Goal: Transaction & Acquisition: Register for event/course

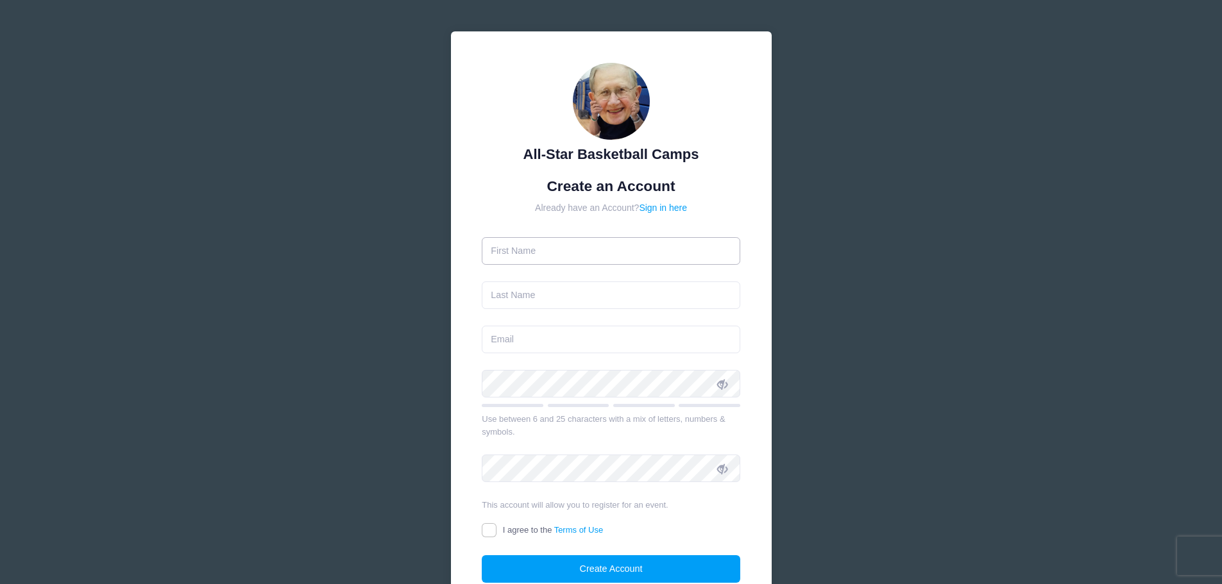
click at [622, 259] on input "text" at bounding box center [611, 251] width 259 height 28
type input "Mathew"
type input "Fielder"
type input "fieldermatthew04@yahoo.com"
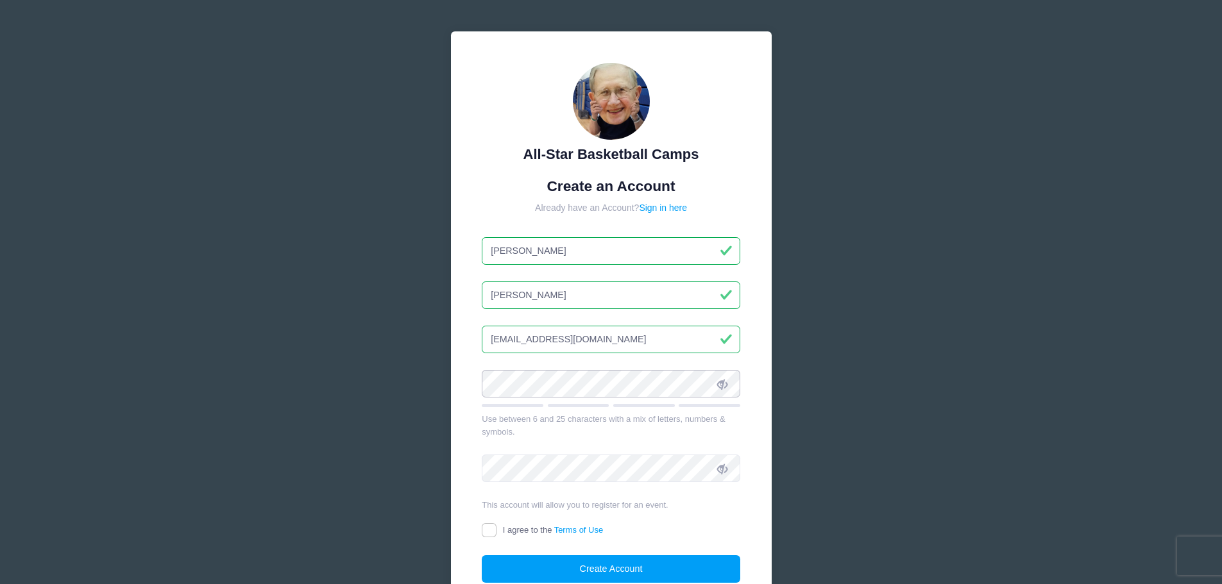
click at [460, 382] on div "All-Star Basketball Camps Create an Account Already have an Account? Sign in he…" at bounding box center [611, 333] width 321 height 604
click at [490, 534] on input "I agree to the Terms of Use" at bounding box center [489, 531] width 15 height 15
checkbox input "true"
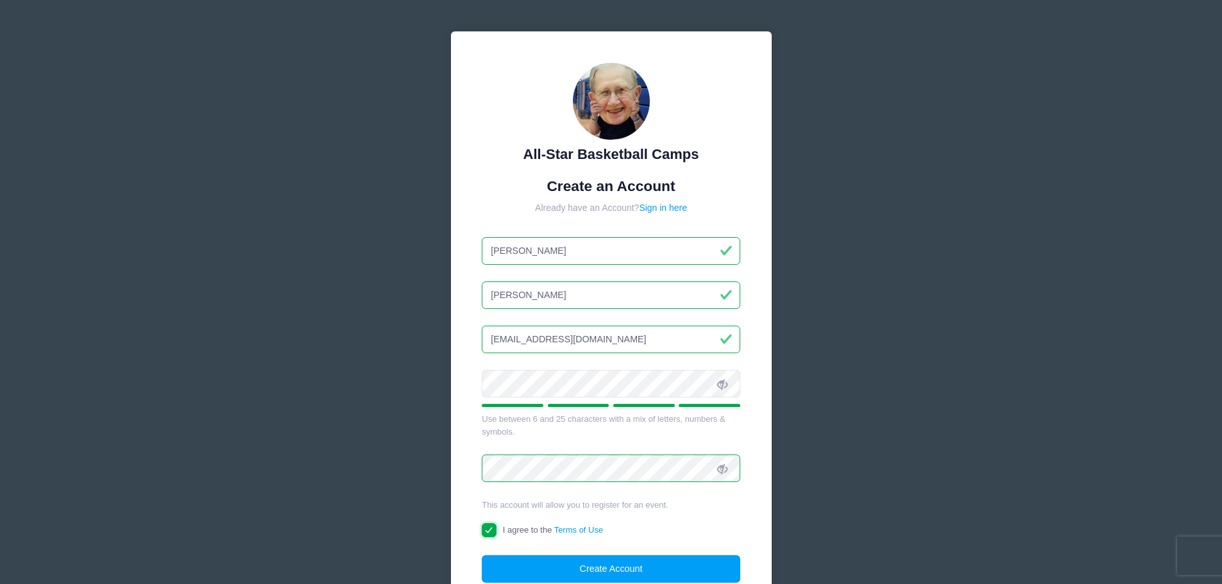
scroll to position [114, 0]
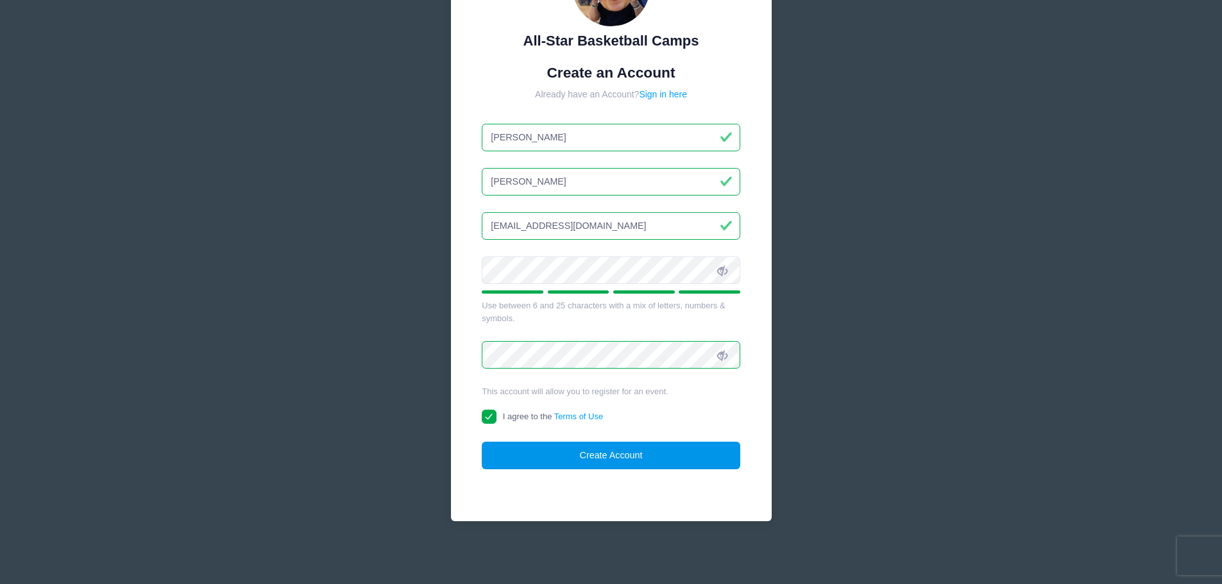
click at [646, 461] on button "Create Account" at bounding box center [611, 456] width 259 height 28
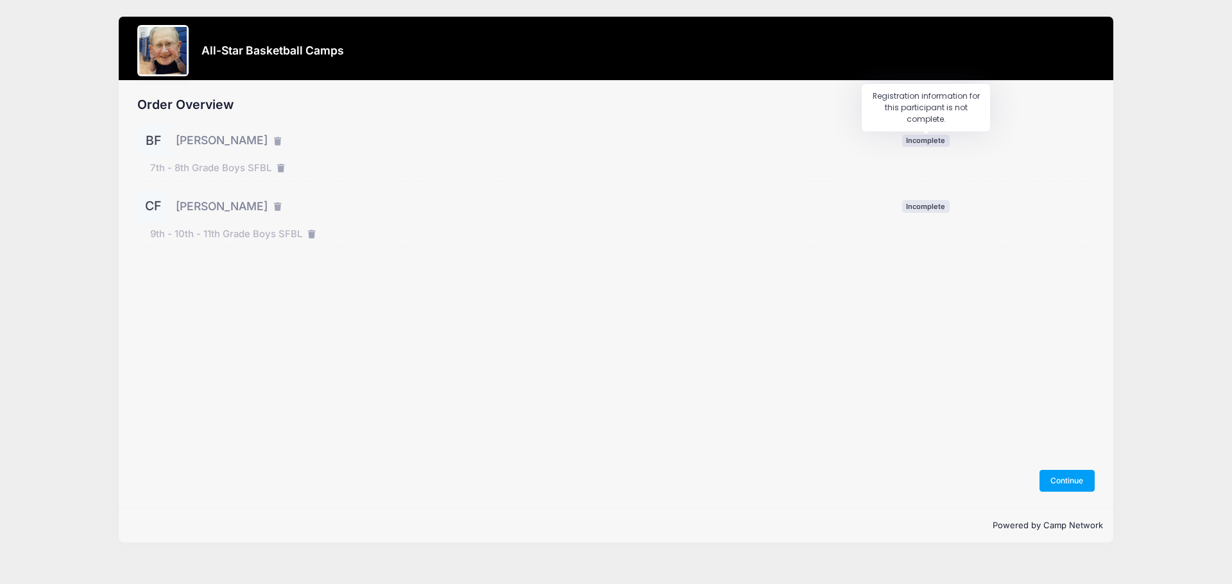
click at [918, 144] on span "Incomplete" at bounding box center [925, 141] width 47 height 12
click at [1046, 479] on button "Continue" at bounding box center [1066, 481] width 55 height 22
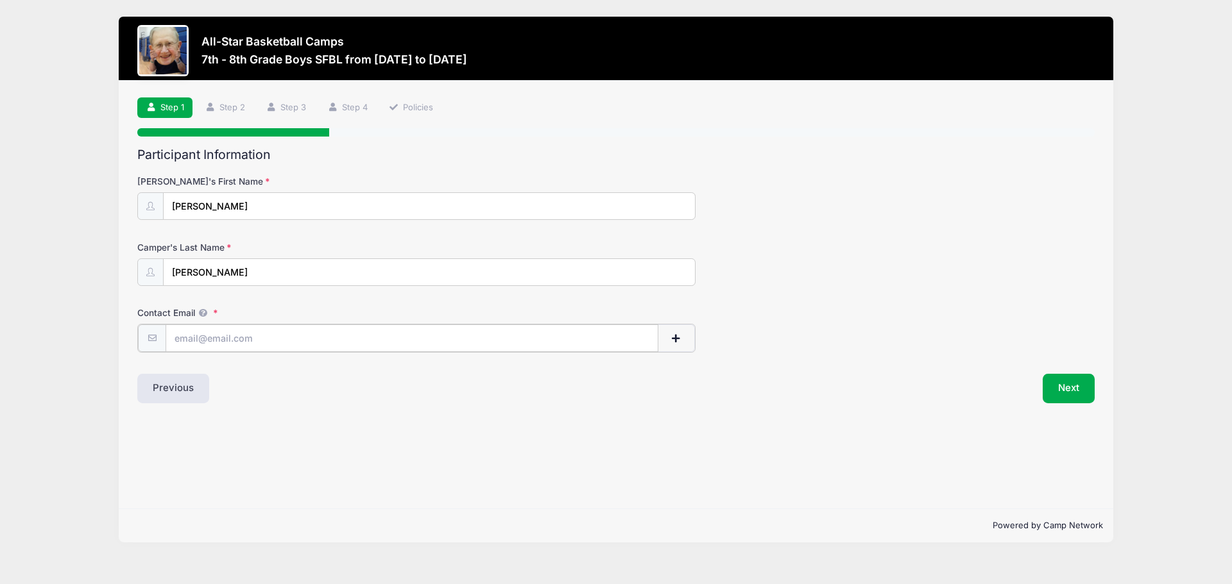
click at [234, 341] on input "Contact Email" at bounding box center [412, 339] width 493 height 28
type input "[EMAIL_ADDRESS][DOMAIN_NAME]"
click at [1062, 393] on button "Next" at bounding box center [1069, 388] width 52 height 30
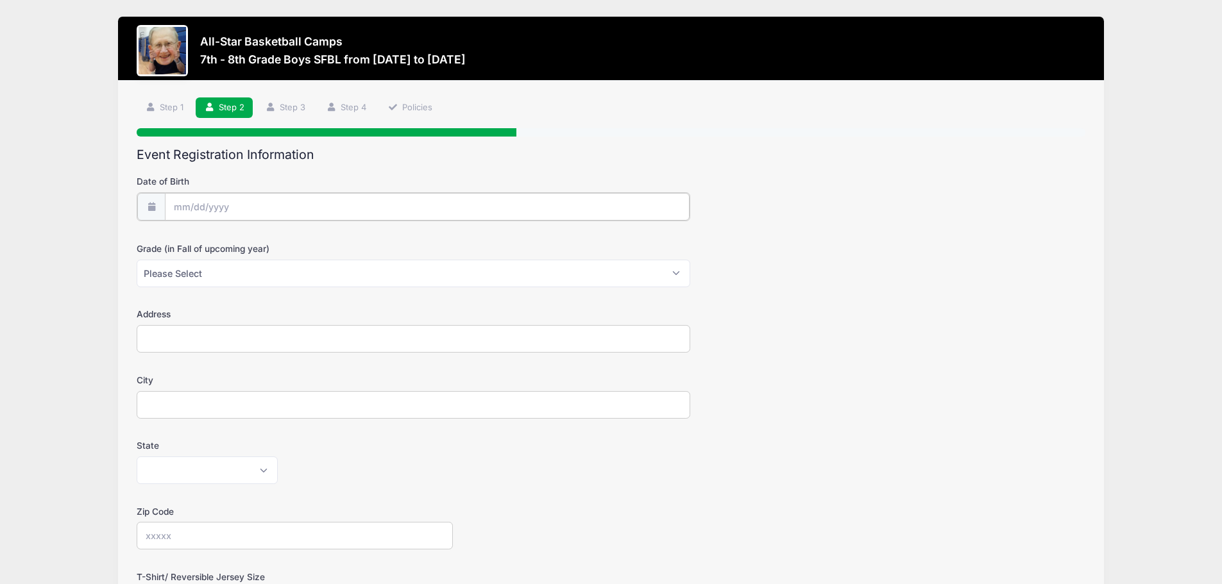
click at [251, 203] on input "Date of Birth" at bounding box center [427, 207] width 525 height 28
click at [268, 203] on input "Date of Birth" at bounding box center [427, 207] width 525 height 28
click at [200, 205] on input "Date of Birth" at bounding box center [427, 207] width 525 height 28
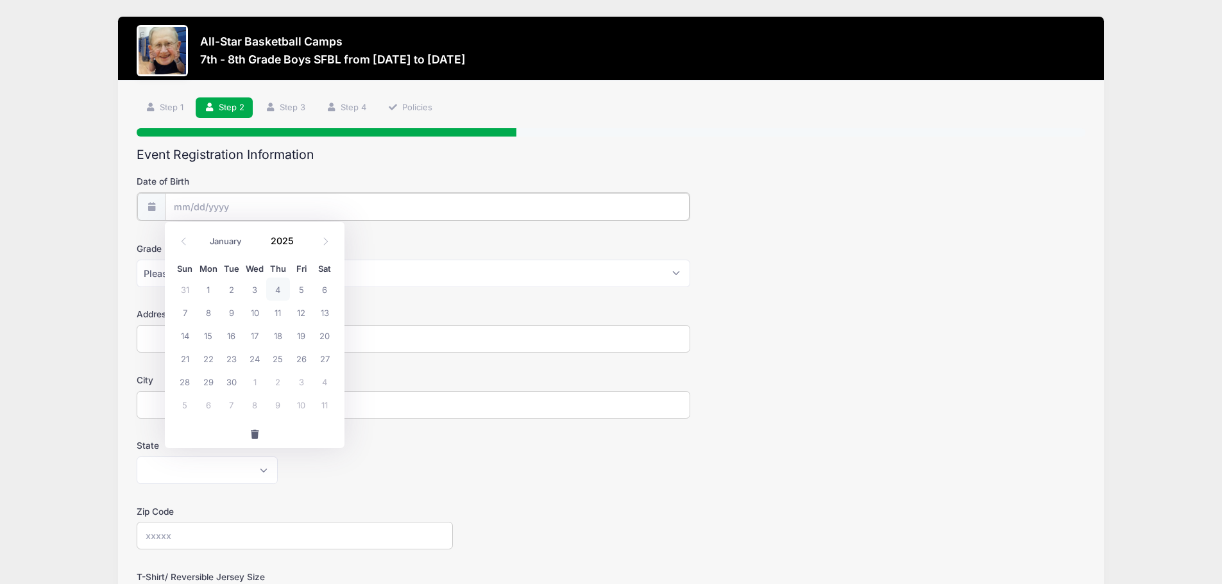
click at [268, 208] on input "Date of Birth" at bounding box center [427, 207] width 525 height 28
click at [158, 204] on span at bounding box center [151, 206] width 28 height 28
click at [158, 205] on span at bounding box center [151, 206] width 28 height 28
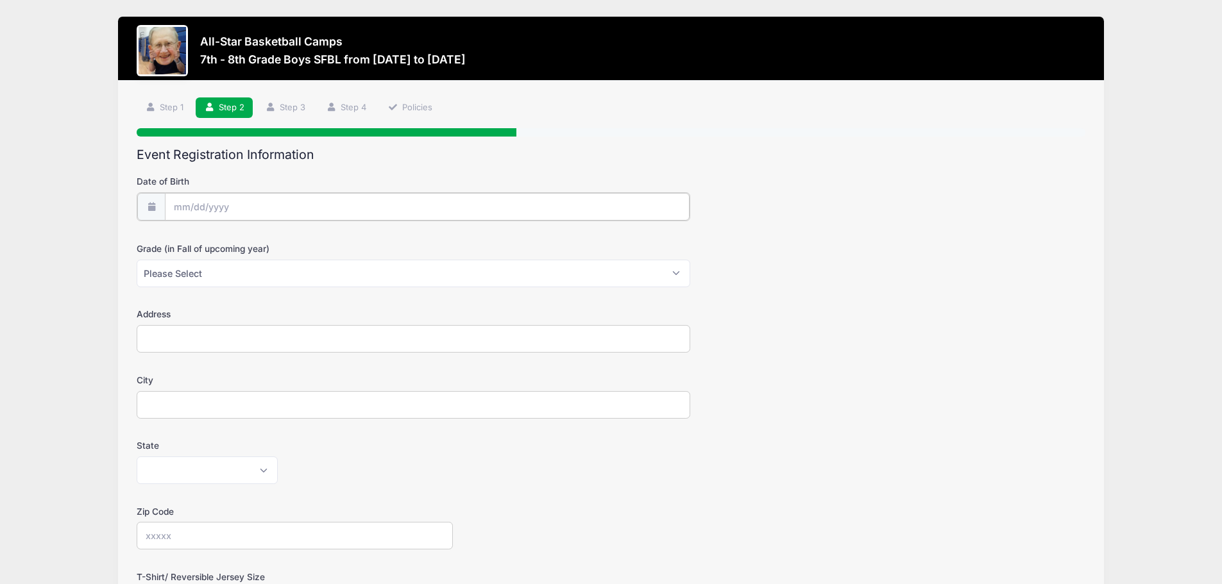
click at [201, 207] on input "Date of Birth" at bounding box center [427, 207] width 525 height 28
click at [185, 244] on icon at bounding box center [184, 241] width 8 height 8
select select "7"
click at [291, 241] on input "2025" at bounding box center [285, 240] width 42 height 19
click at [296, 248] on input "2025" at bounding box center [285, 240] width 42 height 19
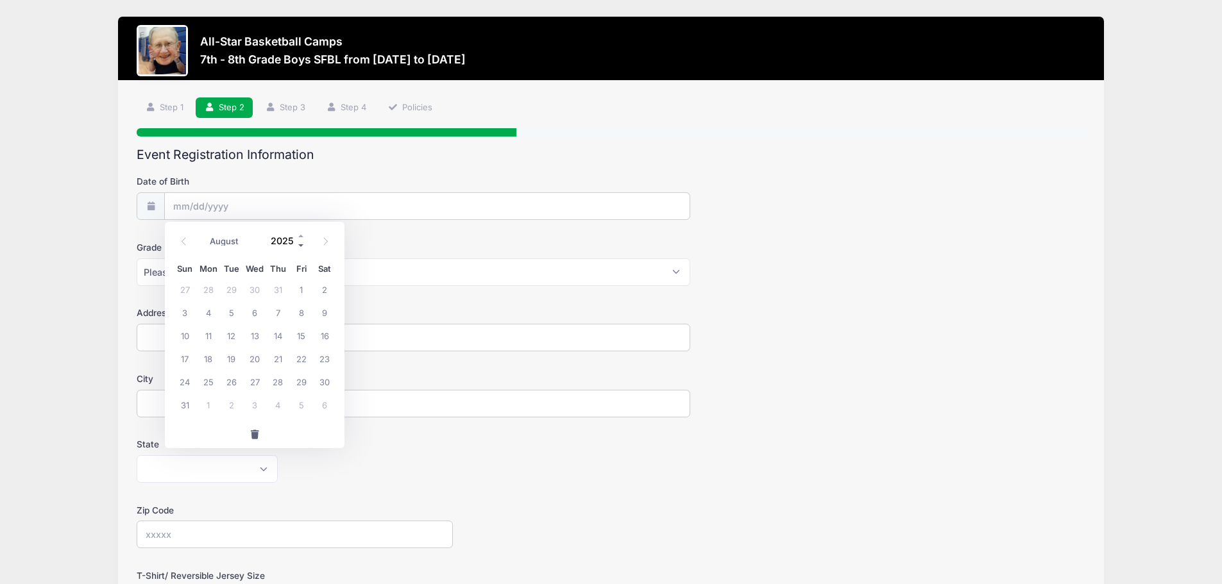
click at [298, 246] on span at bounding box center [301, 246] width 9 height 10
click at [300, 246] on span at bounding box center [301, 246] width 9 height 10
click at [301, 246] on span at bounding box center [301, 246] width 9 height 10
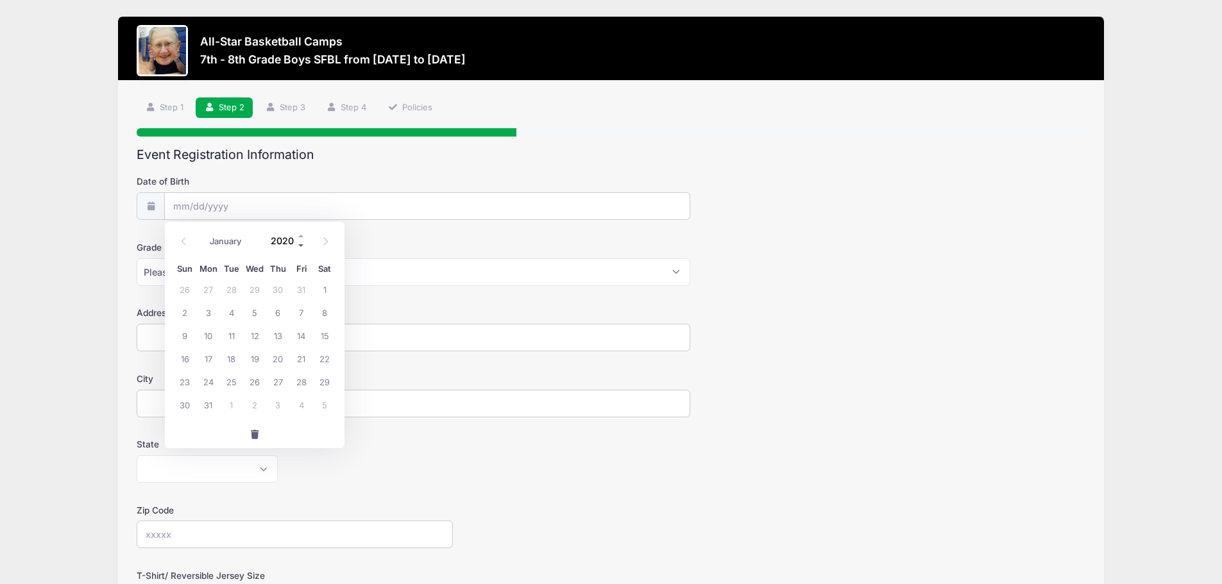
click at [301, 246] on span at bounding box center [301, 246] width 9 height 10
click at [302, 246] on span at bounding box center [301, 246] width 9 height 10
click at [303, 246] on span at bounding box center [301, 246] width 9 height 10
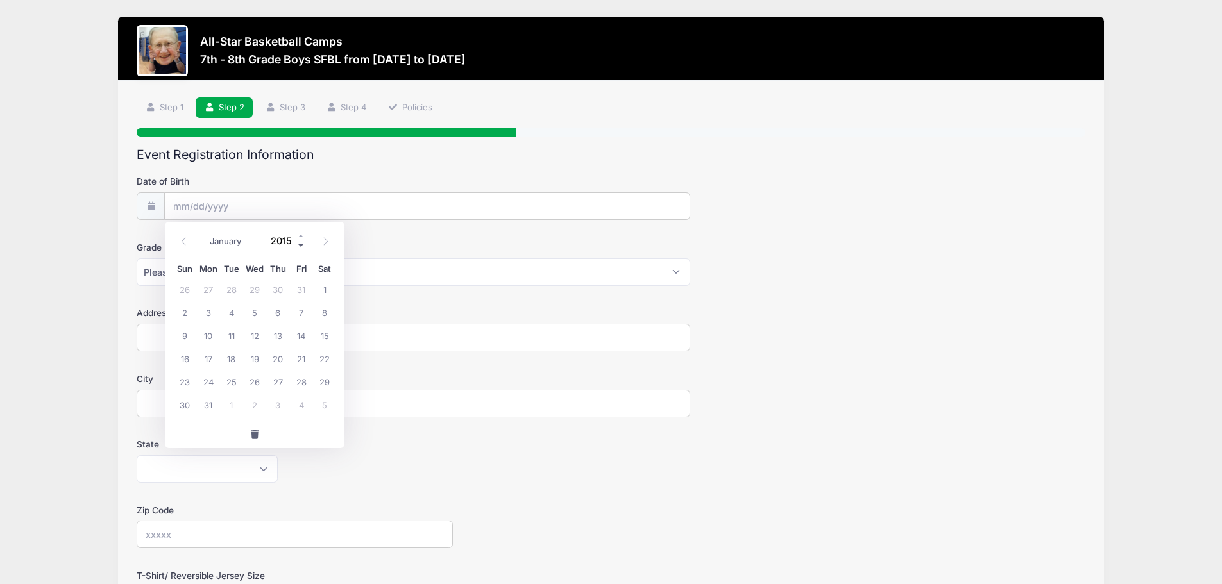
click at [302, 246] on span at bounding box center [301, 246] width 9 height 10
click at [303, 246] on span at bounding box center [301, 246] width 9 height 10
type input "2012"
click at [327, 240] on icon at bounding box center [325, 241] width 8 height 8
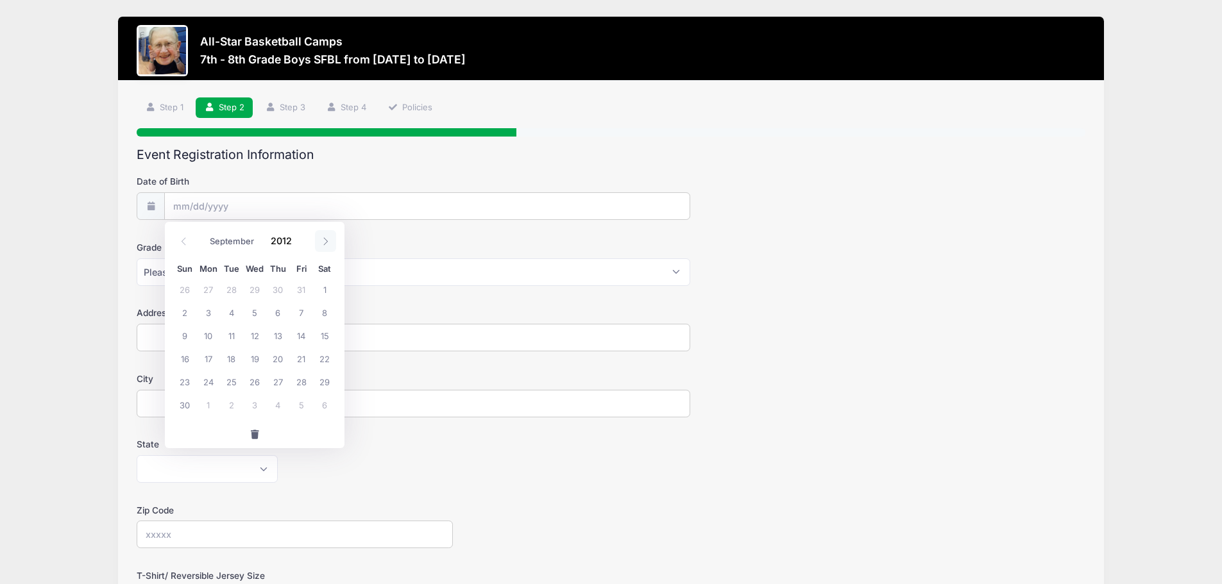
click at [327, 240] on icon at bounding box center [325, 241] width 8 height 8
select select "11"
click at [327, 240] on icon at bounding box center [325, 241] width 8 height 8
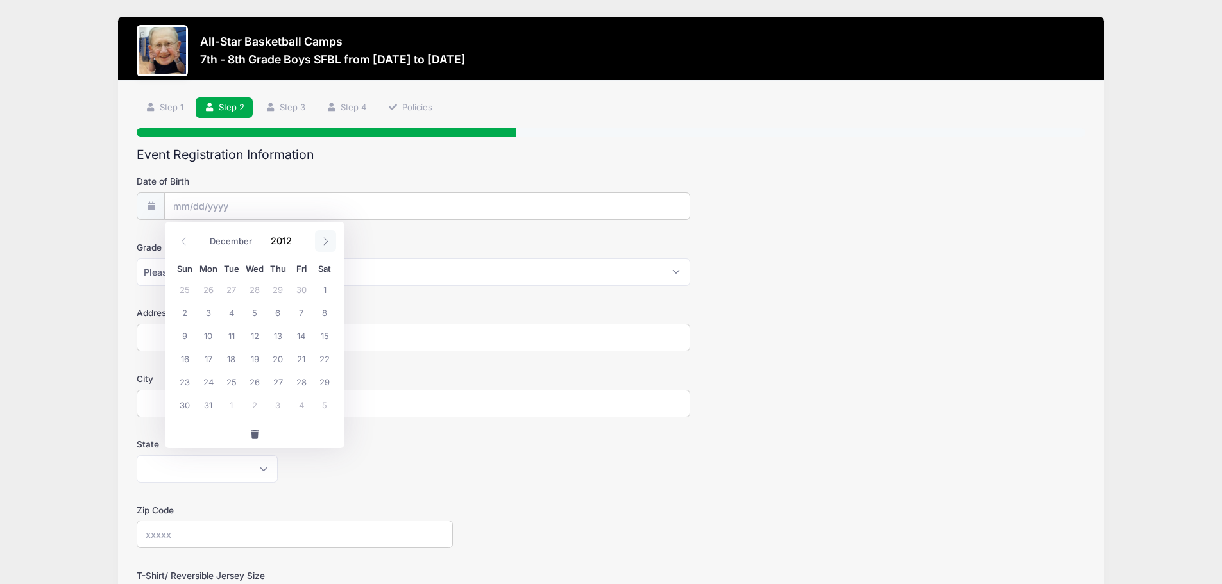
type input "2013"
click at [327, 239] on icon at bounding box center [325, 241] width 8 height 8
click at [189, 240] on span at bounding box center [183, 241] width 21 height 22
select select "0"
click at [189, 241] on span at bounding box center [183, 241] width 21 height 22
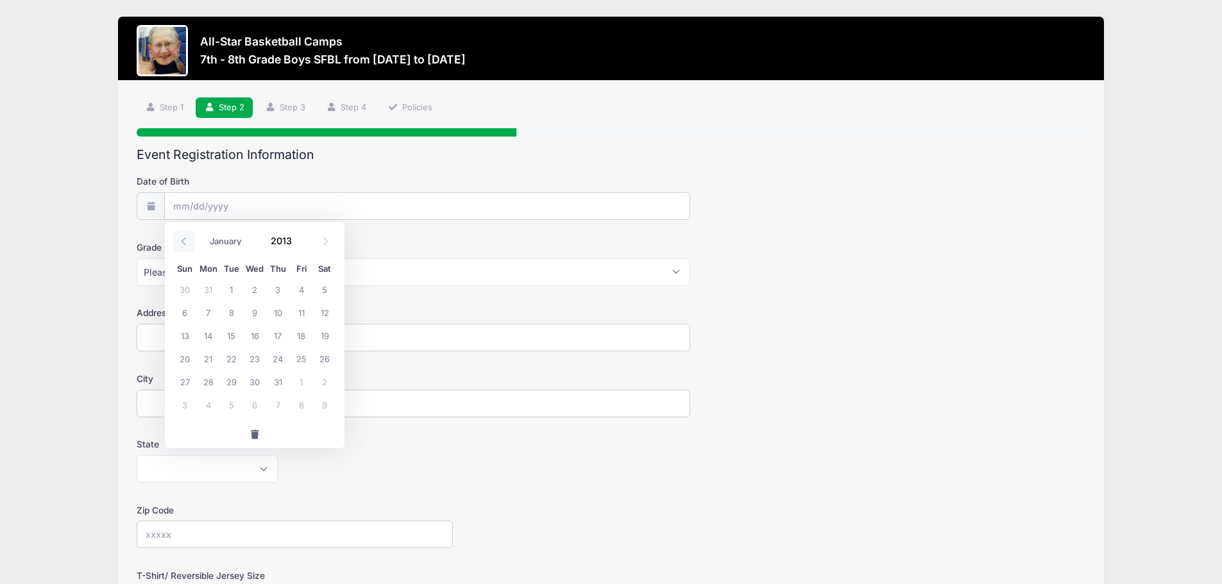
type input "2012"
click at [189, 241] on span at bounding box center [183, 241] width 21 height 22
click at [188, 241] on icon at bounding box center [184, 241] width 8 height 8
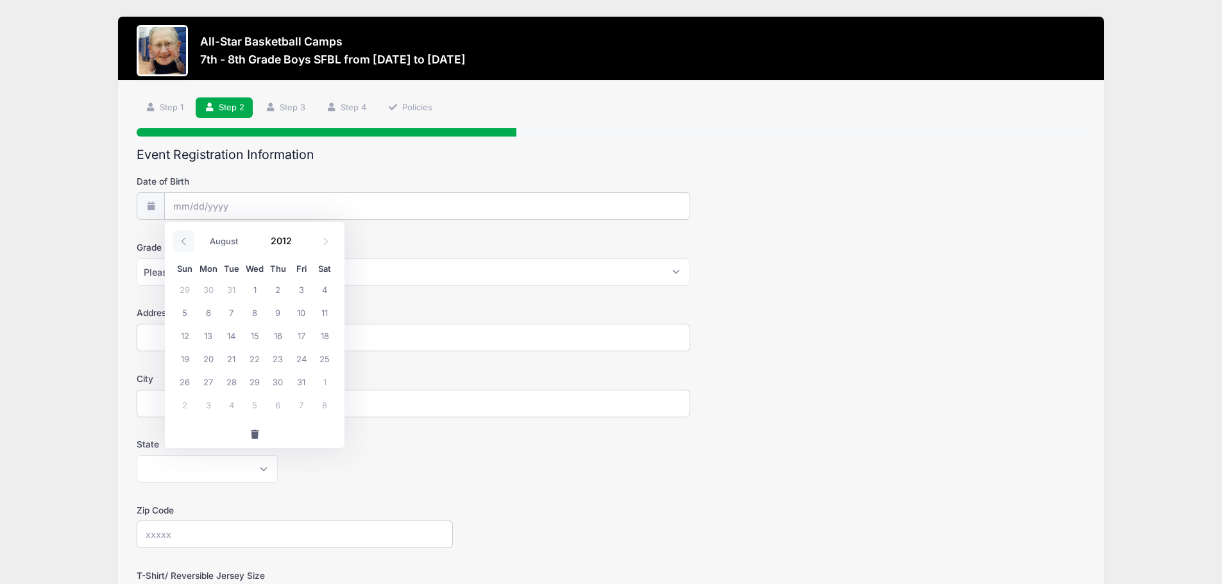
click at [188, 241] on icon at bounding box center [184, 241] width 8 height 8
select select "3"
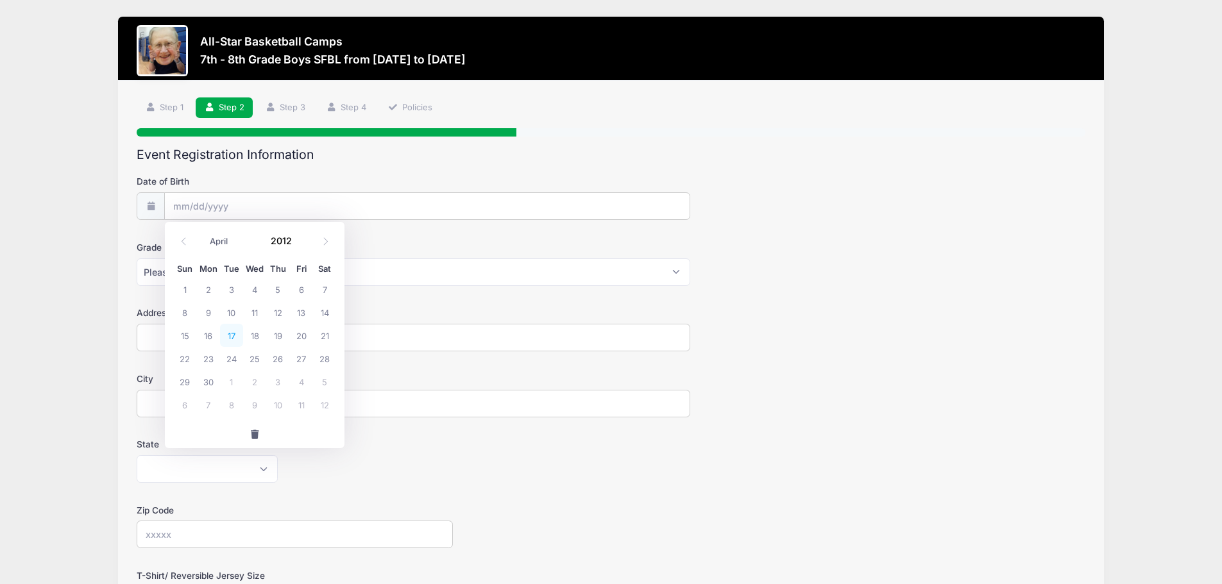
click at [235, 334] on span "17" at bounding box center [231, 335] width 23 height 23
type input "04/17/2012"
click at [239, 275] on select "Please Select 1st 2nd 3rd 4th 5th 6th 7th 8th 9th 10th 11th 12th" at bounding box center [414, 273] width 554 height 28
select select "8th"
click at [137, 259] on select "Please Select 1st 2nd 3rd 4th 5th 6th 7th 8th 9th 10th 11th 12th" at bounding box center [414, 273] width 554 height 28
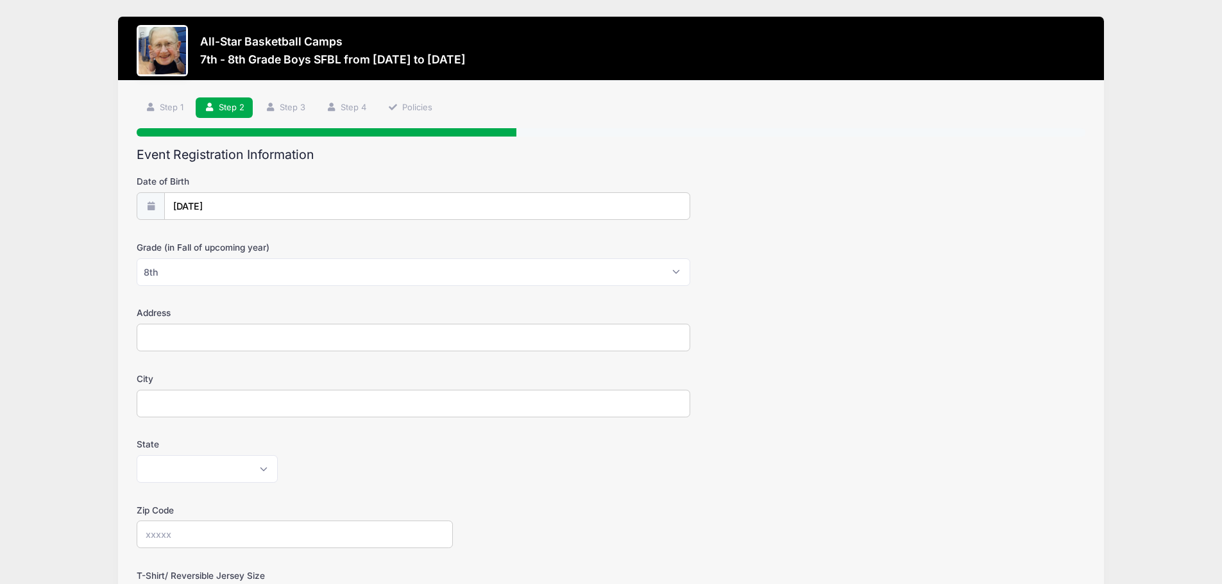
click at [234, 337] on input "Address" at bounding box center [414, 338] width 554 height 28
type input "44503 Clare Blvd"
type input "Plymouth"
select select "MI"
type input "48170"
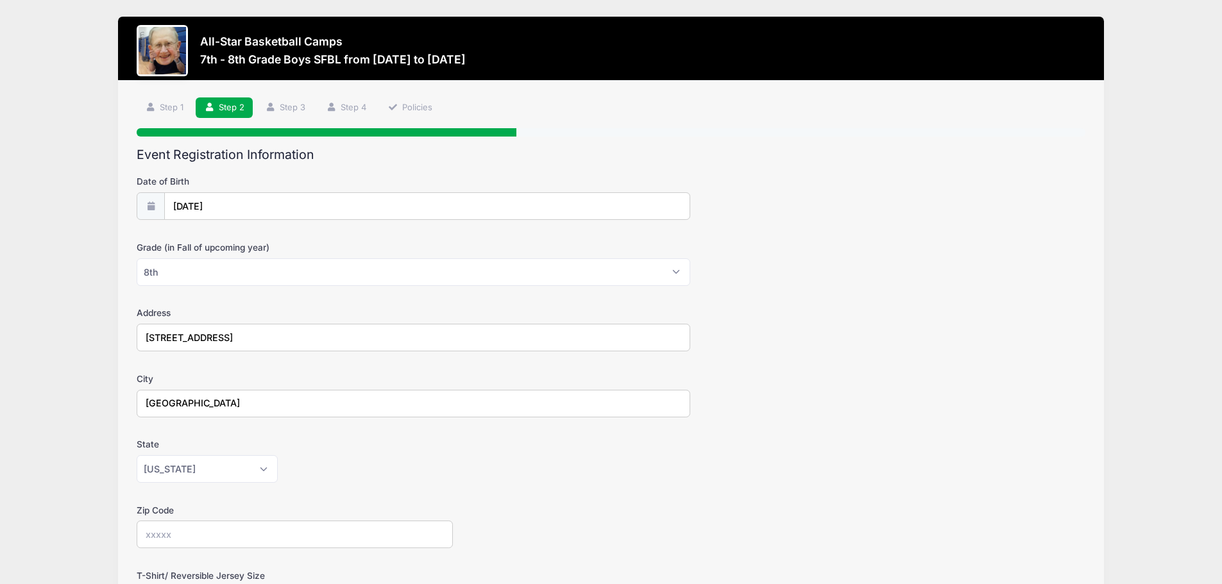
type input "Mathew"
type input "[PERSON_NAME]"
type input "(734) 776-2487"
type input "[EMAIL_ADDRESS][DOMAIN_NAME]"
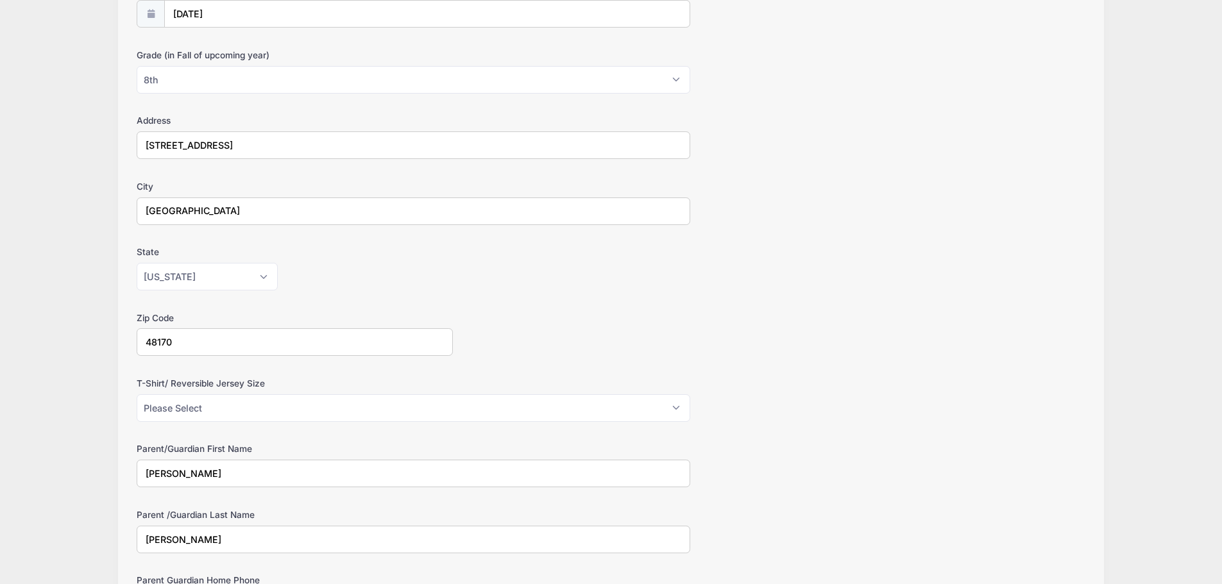
scroll to position [257, 0]
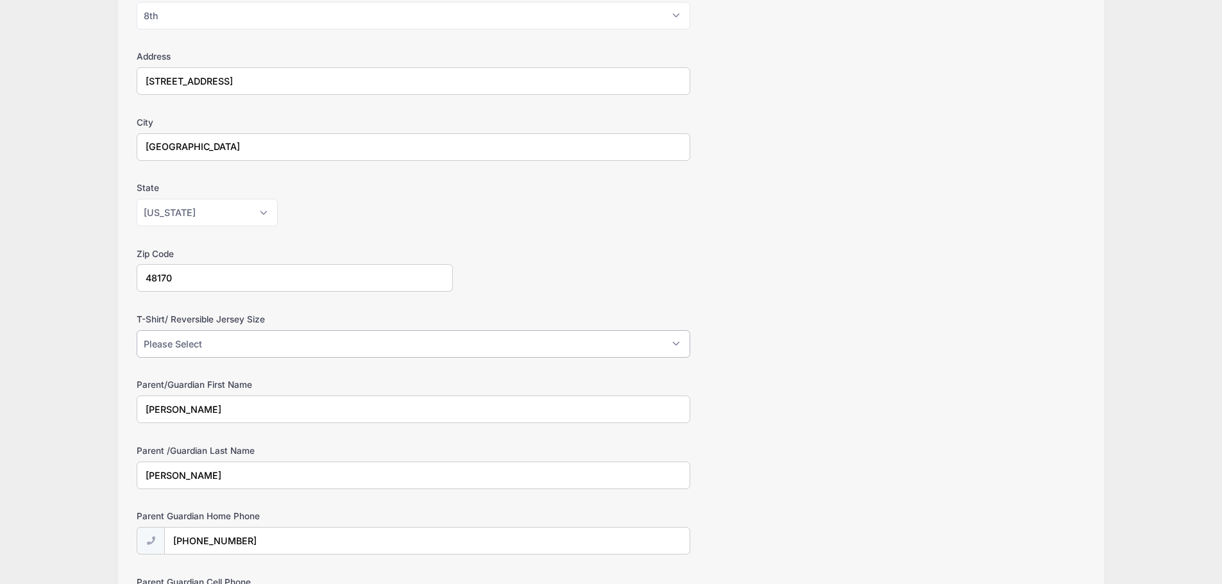
click at [307, 349] on select "Please Select Youth Large Youth XL Adult Small Adult Medium Adult Large Adult XL" at bounding box center [414, 344] width 554 height 28
select select "Adult Small"
click at [137, 330] on select "Please Select Youth Large Youth XL Adult Small Adult Medium Adult Large Adult XL" at bounding box center [414, 344] width 554 height 28
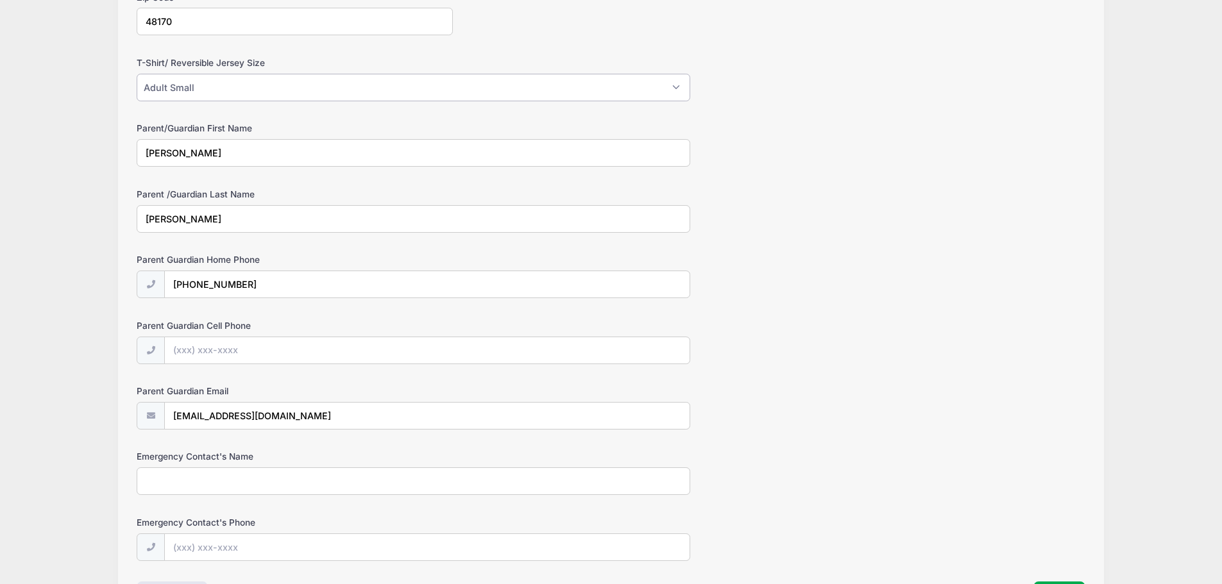
scroll to position [577, 0]
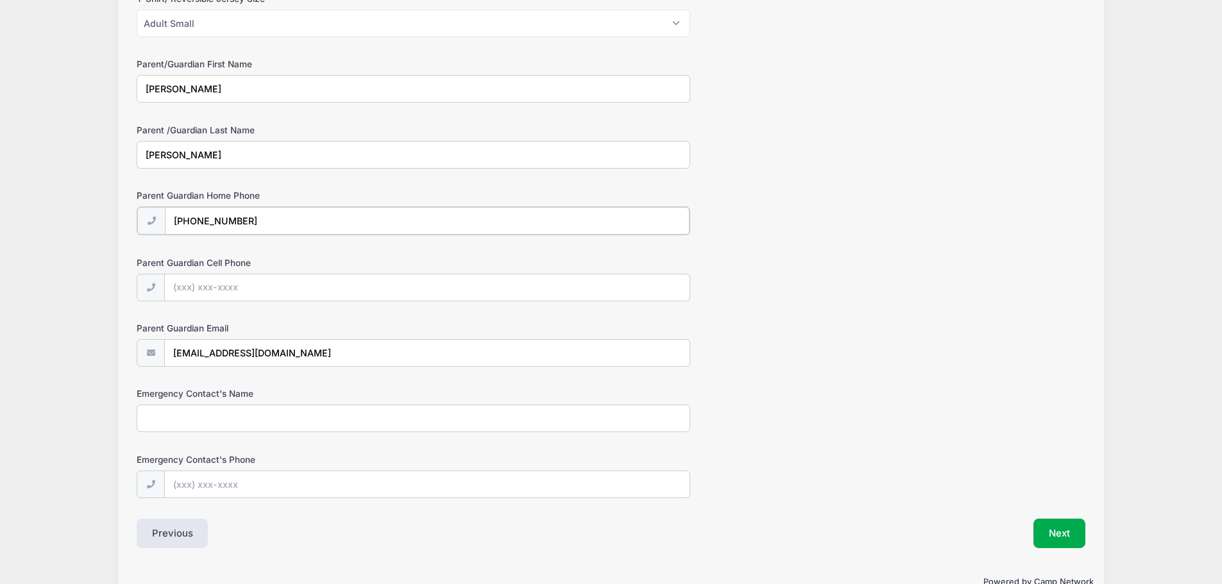
drag, startPoint x: 259, startPoint y: 222, endPoint x: 168, endPoint y: 214, distance: 90.8
click at [168, 214] on input "(734) 776-2487" at bounding box center [427, 221] width 525 height 28
click at [204, 284] on input "Parent Guardian Cell Phone" at bounding box center [427, 287] width 525 height 28
paste input "(734) 776-2487"
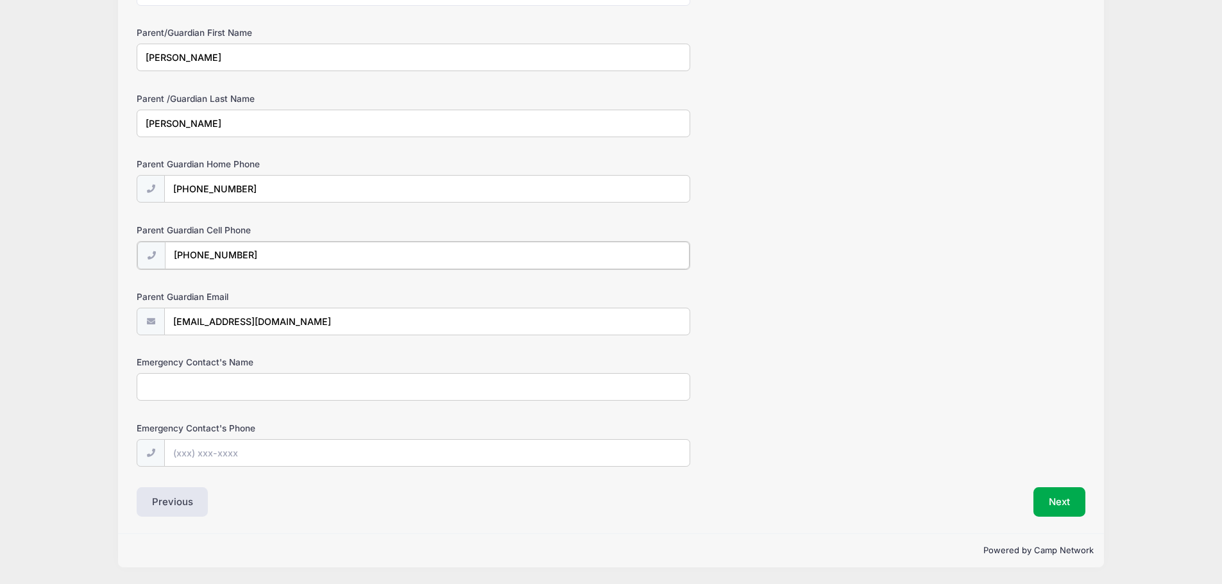
type input "(734) 776-2487"
click at [261, 386] on input "Emergency Contact's Name" at bounding box center [414, 387] width 554 height 28
type input "Jaimie Gibbons"
click at [201, 457] on input "Emergency Contact's Phone" at bounding box center [427, 454] width 525 height 28
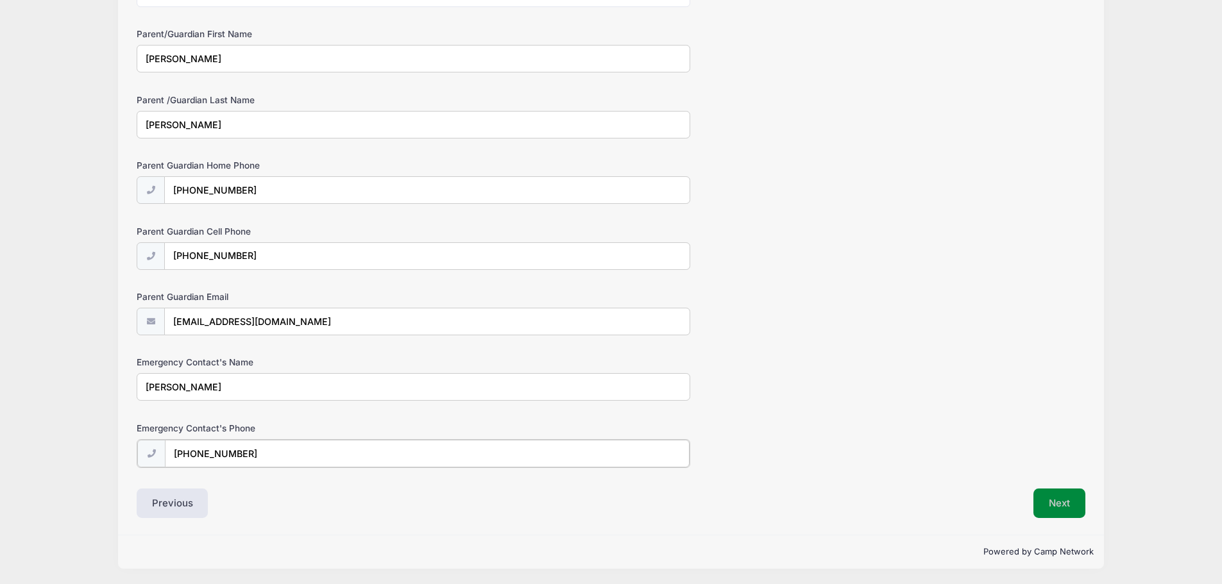
type input "(248) 982-3595"
click at [1044, 496] on button "Next" at bounding box center [1060, 503] width 52 height 30
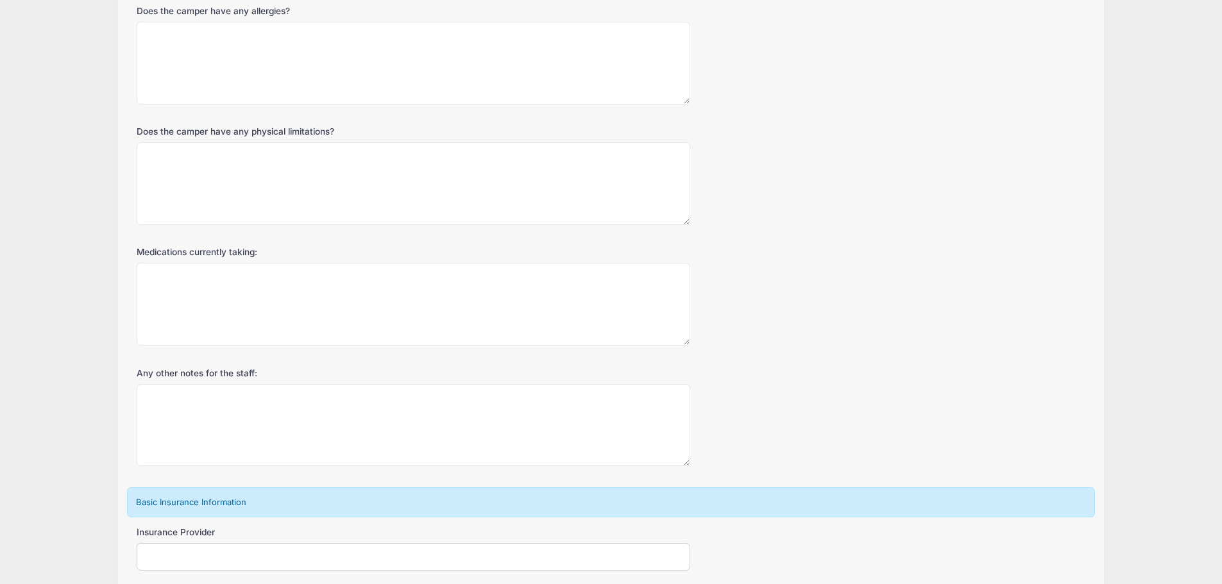
scroll to position [0, 0]
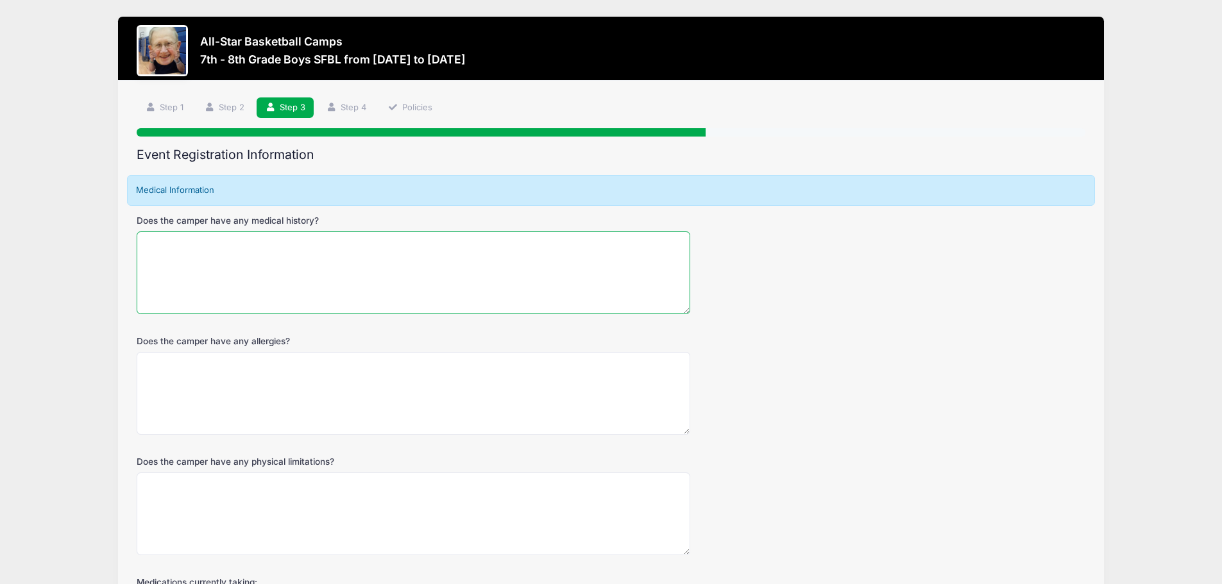
click at [214, 259] on textarea "Does the camper have any medical history?" at bounding box center [414, 273] width 554 height 83
type textarea "No"
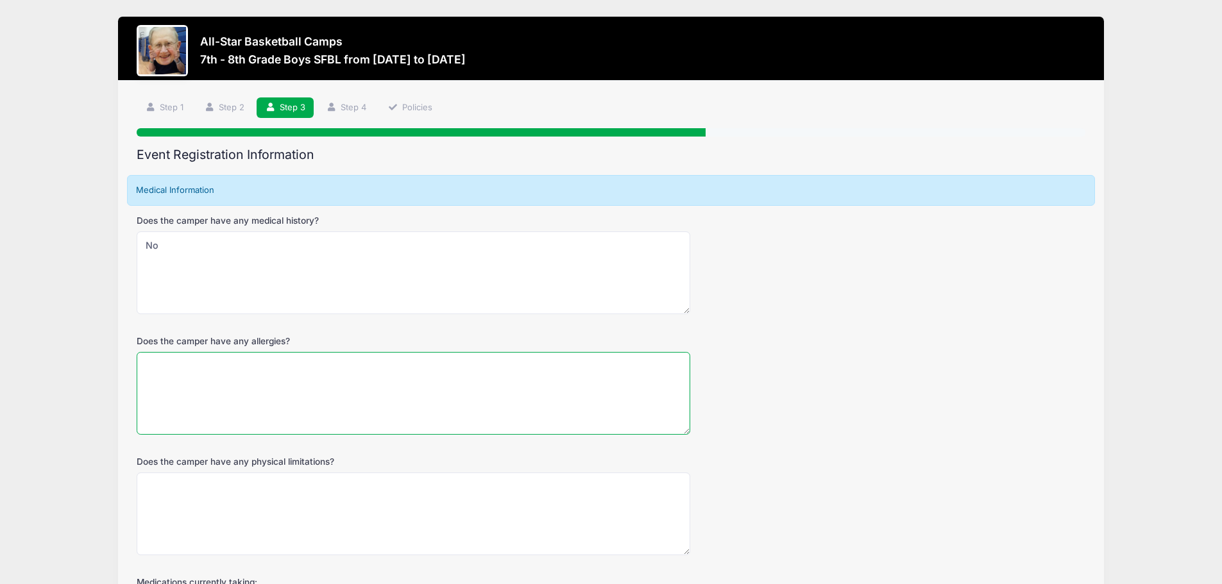
click at [187, 371] on textarea "Does the camper have any allergies?" at bounding box center [414, 393] width 554 height 83
type textarea "No"
click at [189, 481] on textarea "Does the camper have any physical limitations?" at bounding box center [414, 514] width 554 height 83
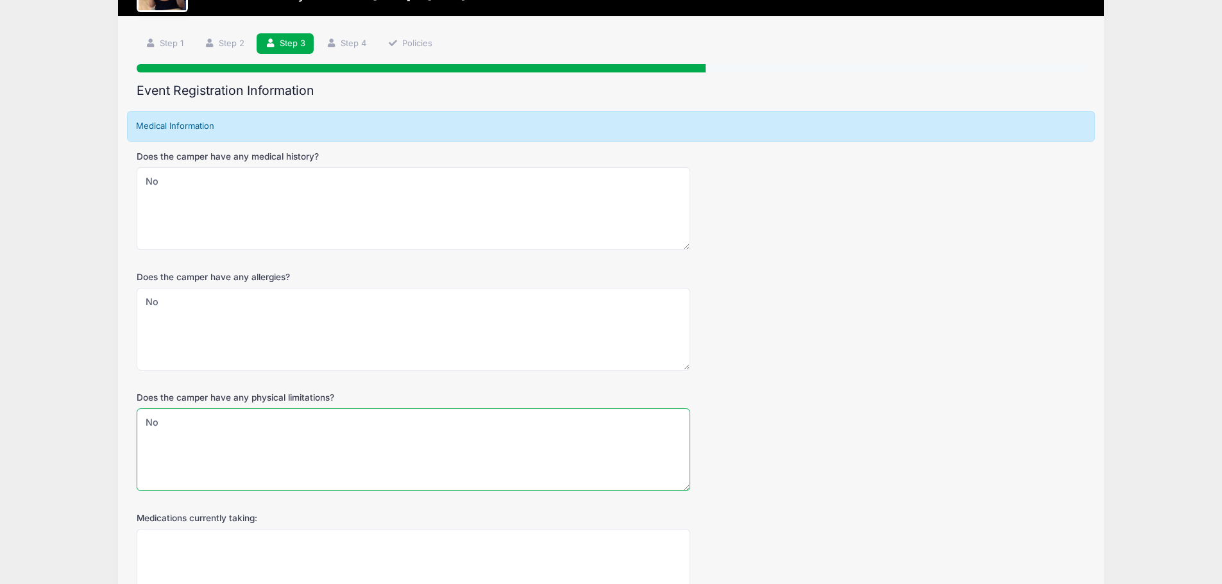
scroll to position [128, 0]
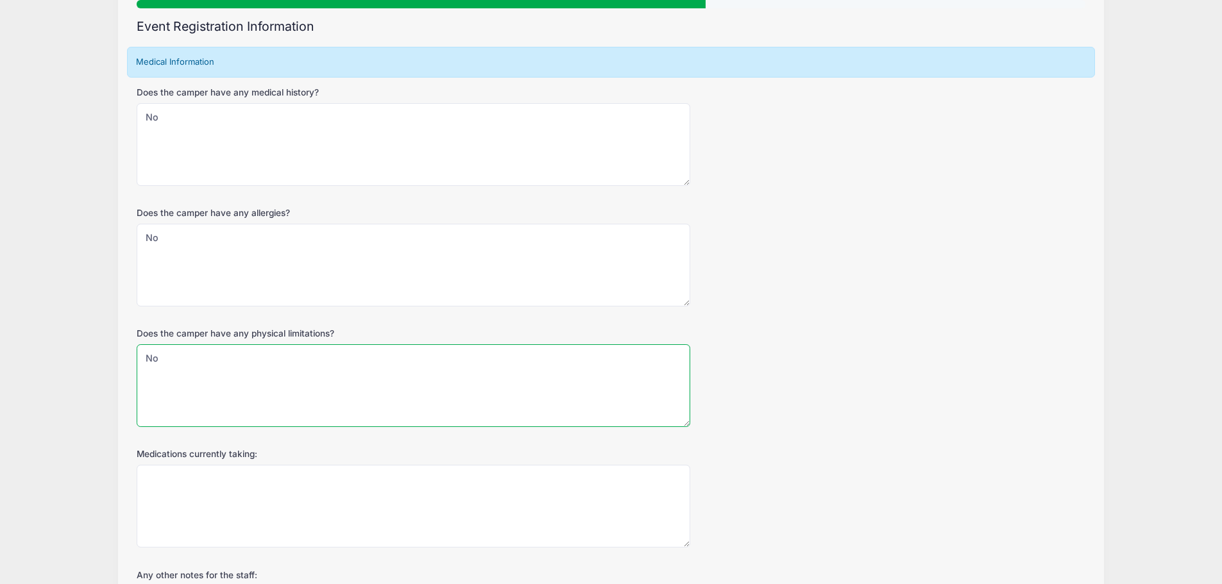
type textarea "No"
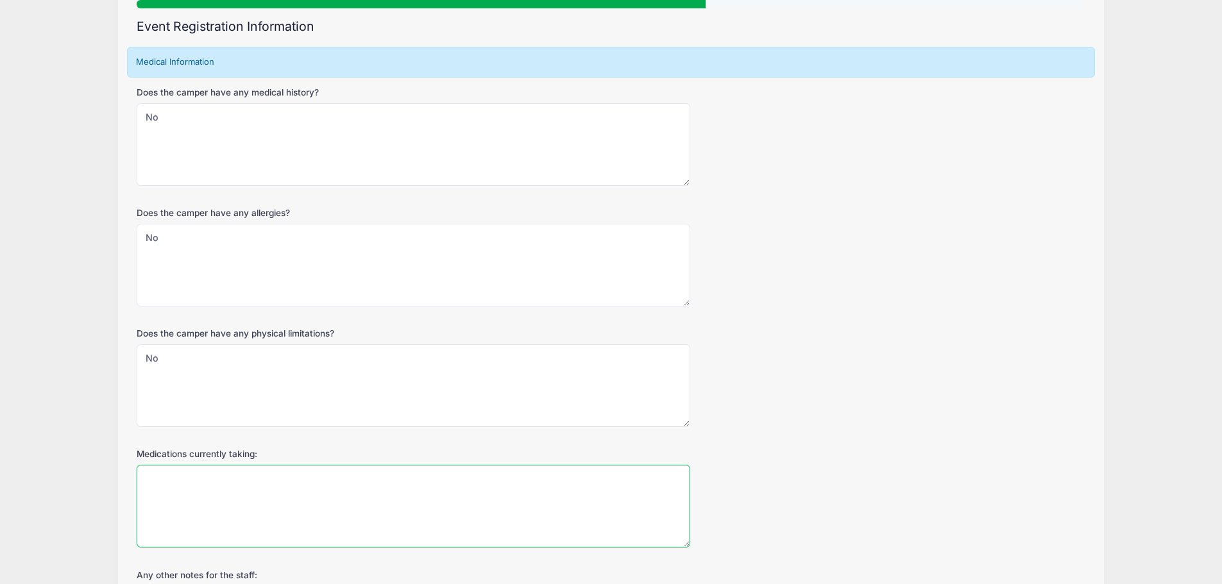
click at [223, 480] on textarea "Medications currently taking:" at bounding box center [414, 506] width 554 height 83
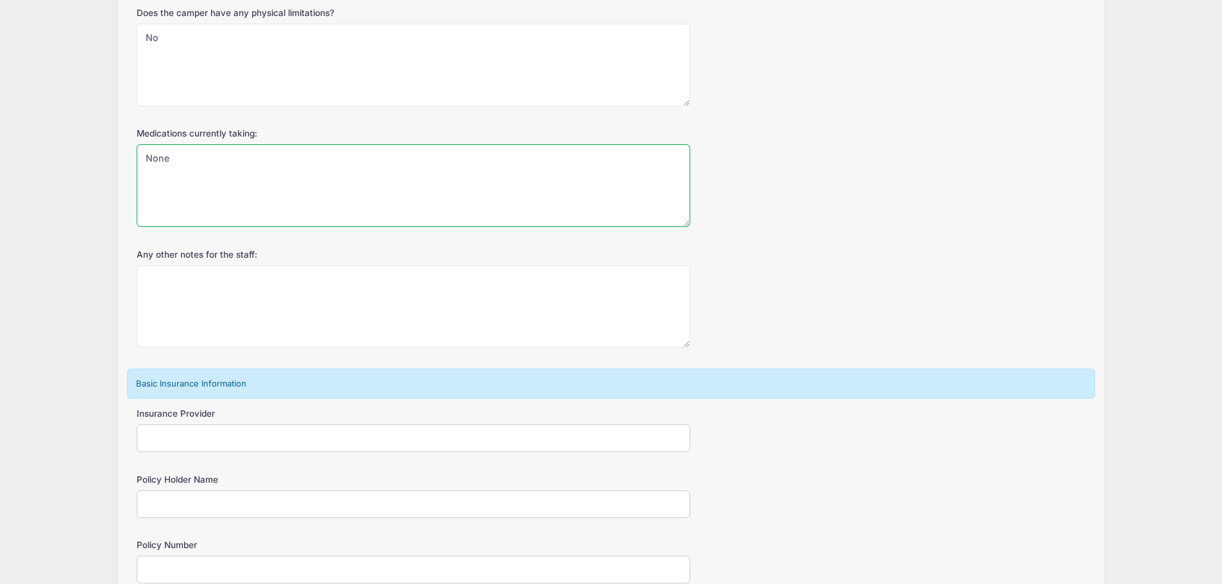
scroll to position [513, 0]
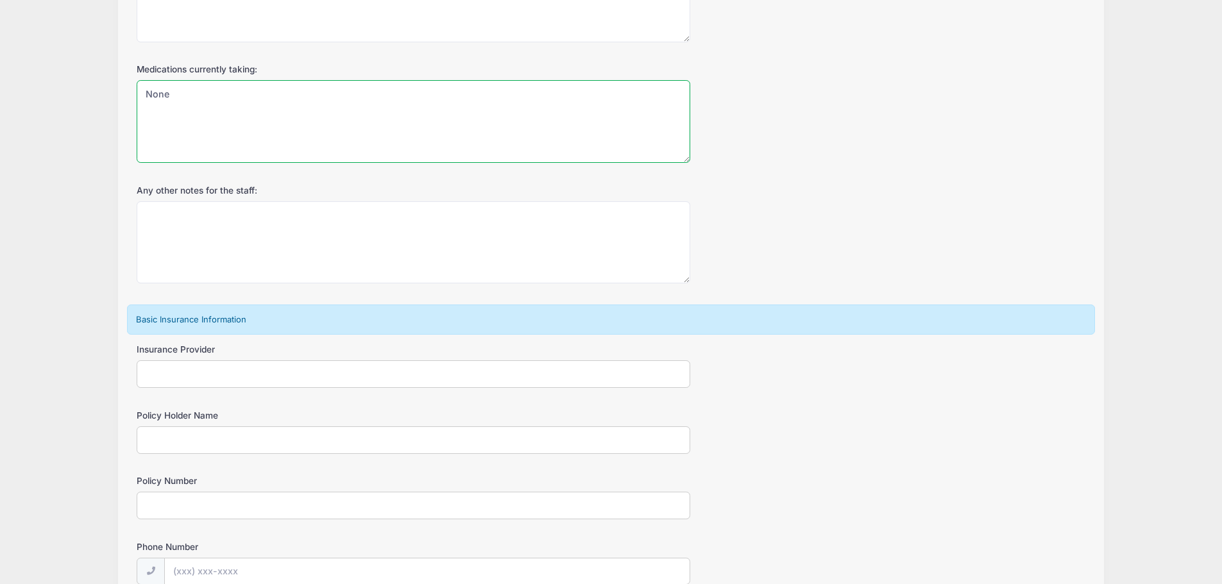
type textarea "None"
click at [248, 376] on input "Insurance Provider" at bounding box center [414, 375] width 554 height 28
type input "Blue Cross Blue Shield"
click at [204, 432] on input "Policy Holder Name" at bounding box center [414, 441] width 554 height 28
type input "Mathew C Fielder"
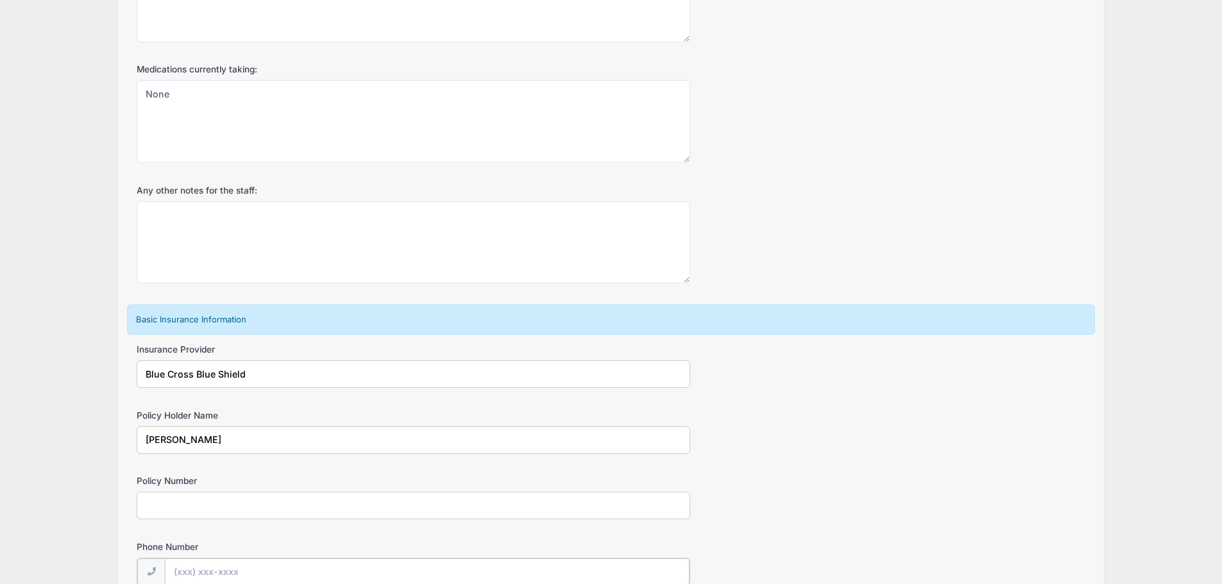
type input "(734) 776-2487"
click at [217, 504] on input "Policy Number" at bounding box center [414, 506] width 554 height 28
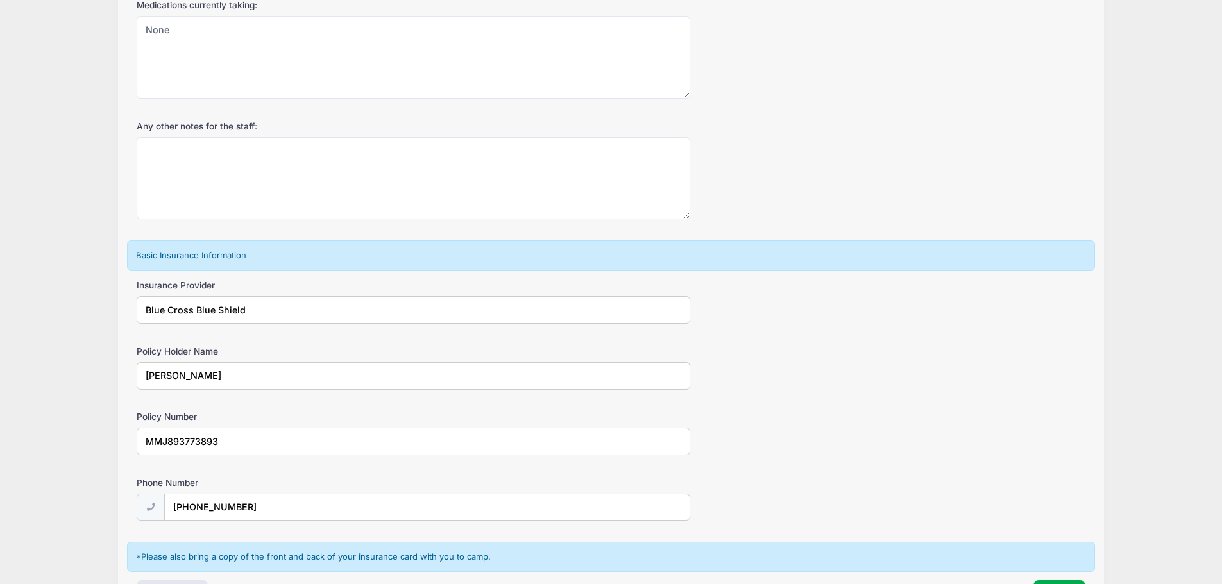
scroll to position [642, 0]
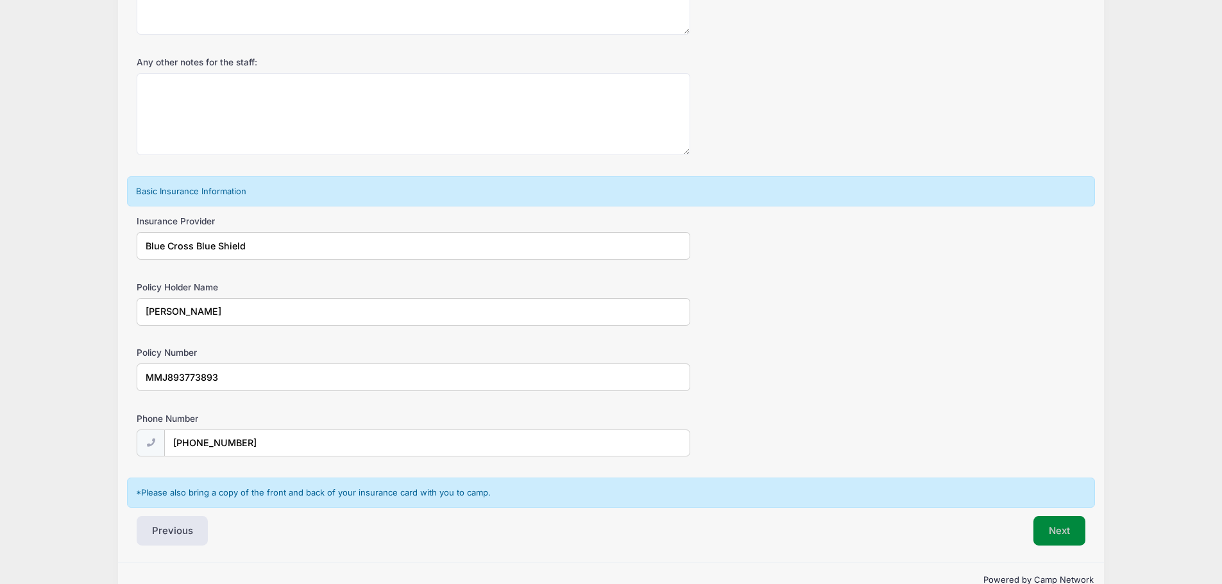
type input "MMJ893773893"
click at [1064, 530] on button "Next" at bounding box center [1060, 531] width 52 height 30
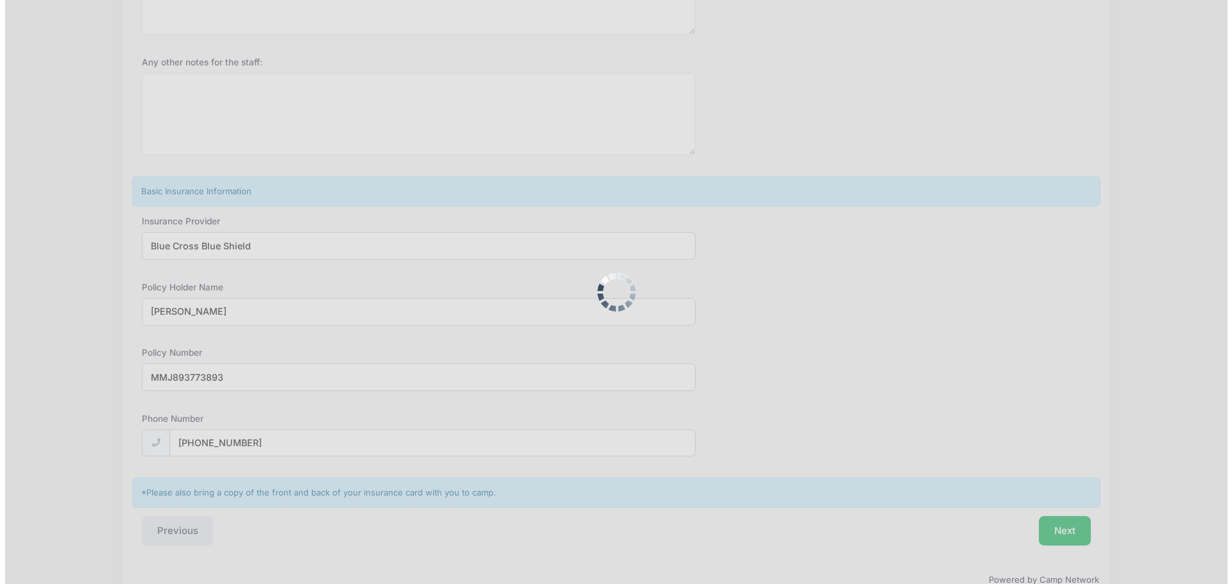
scroll to position [0, 0]
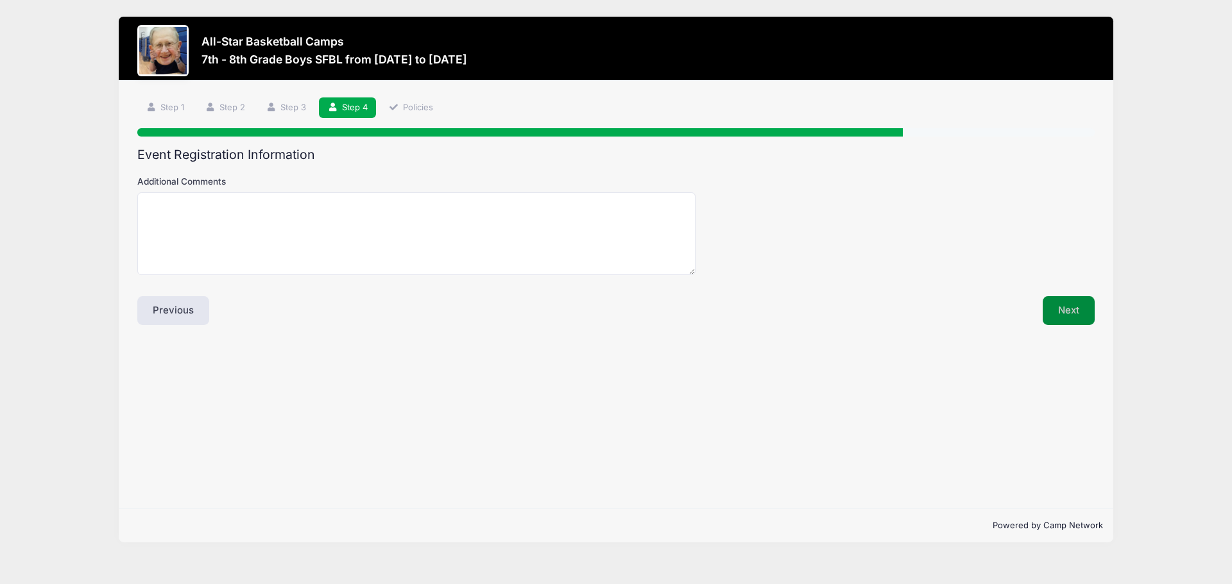
click at [1079, 310] on button "Next" at bounding box center [1069, 311] width 52 height 30
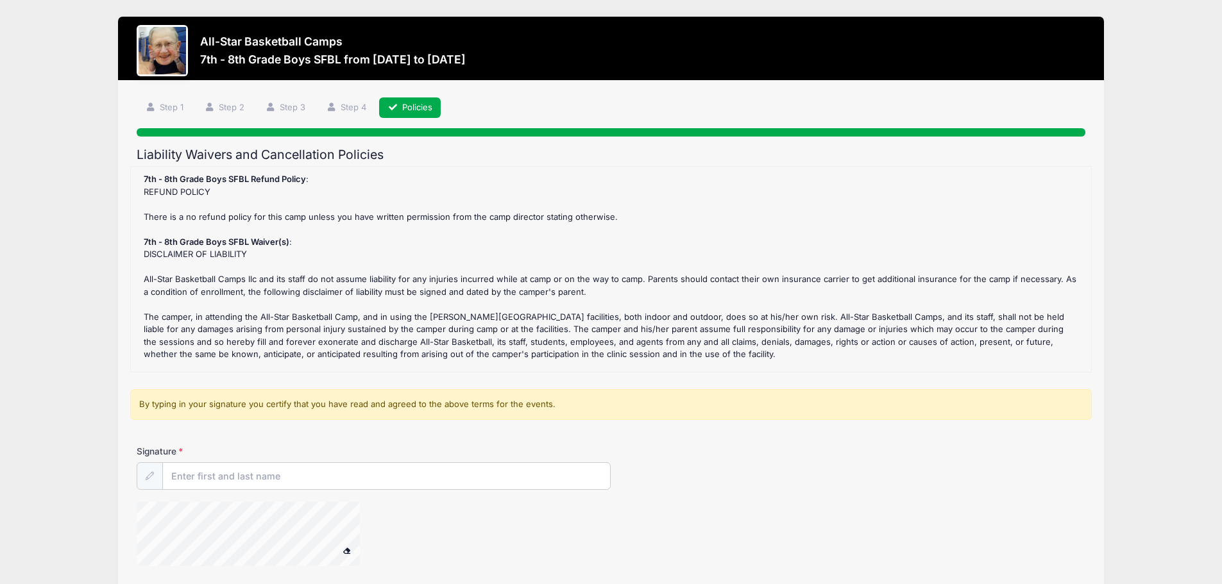
scroll to position [64, 0]
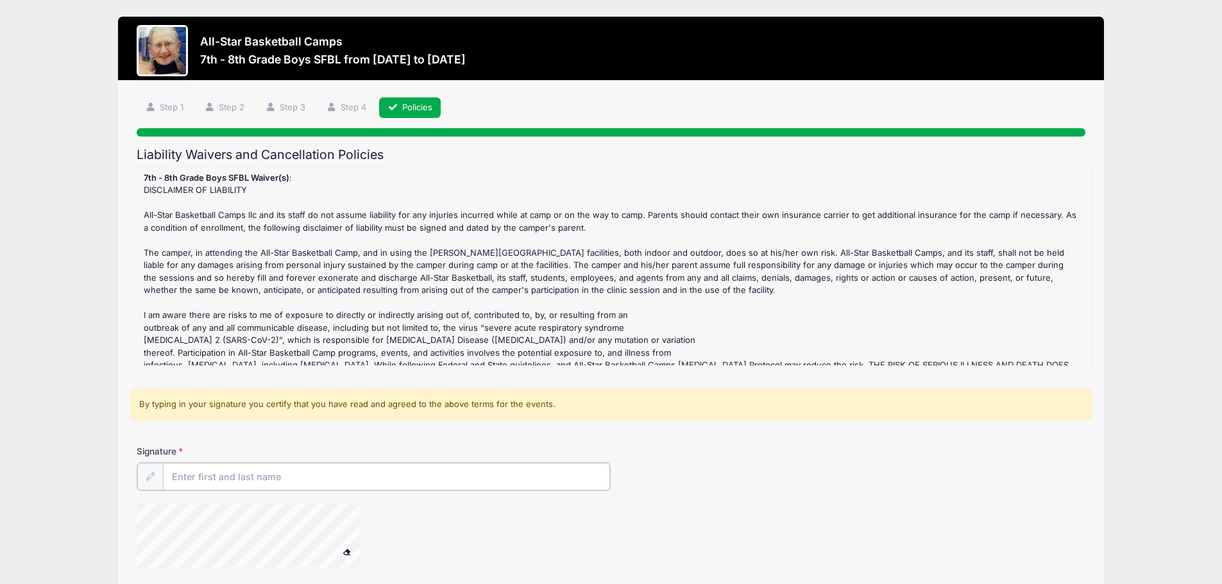
click at [256, 471] on input "Signature" at bounding box center [387, 477] width 448 height 28
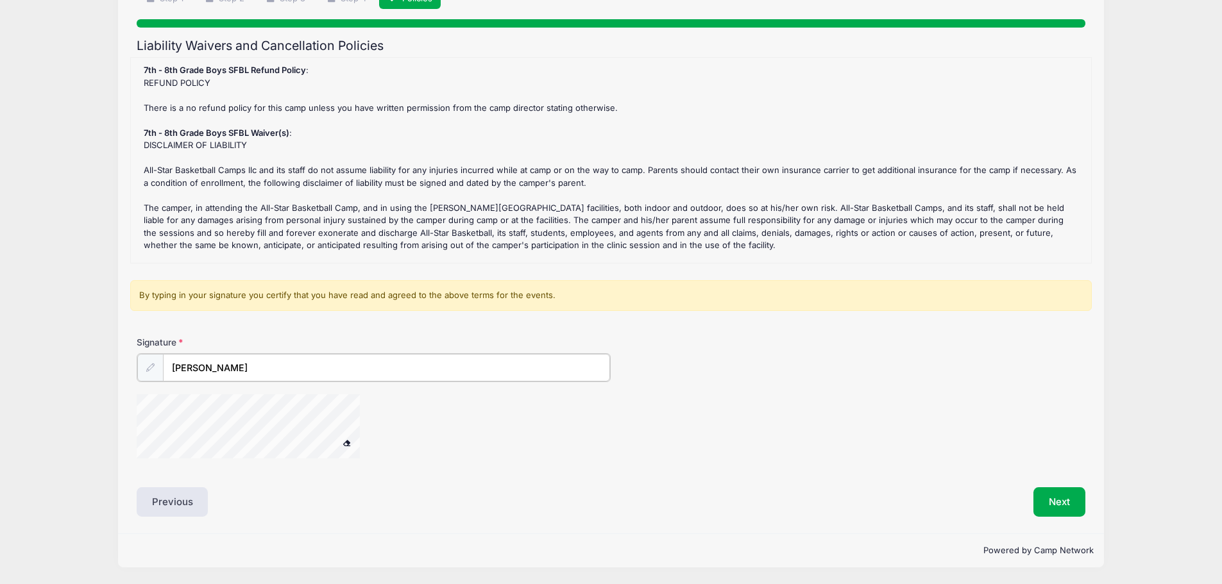
scroll to position [283, 0]
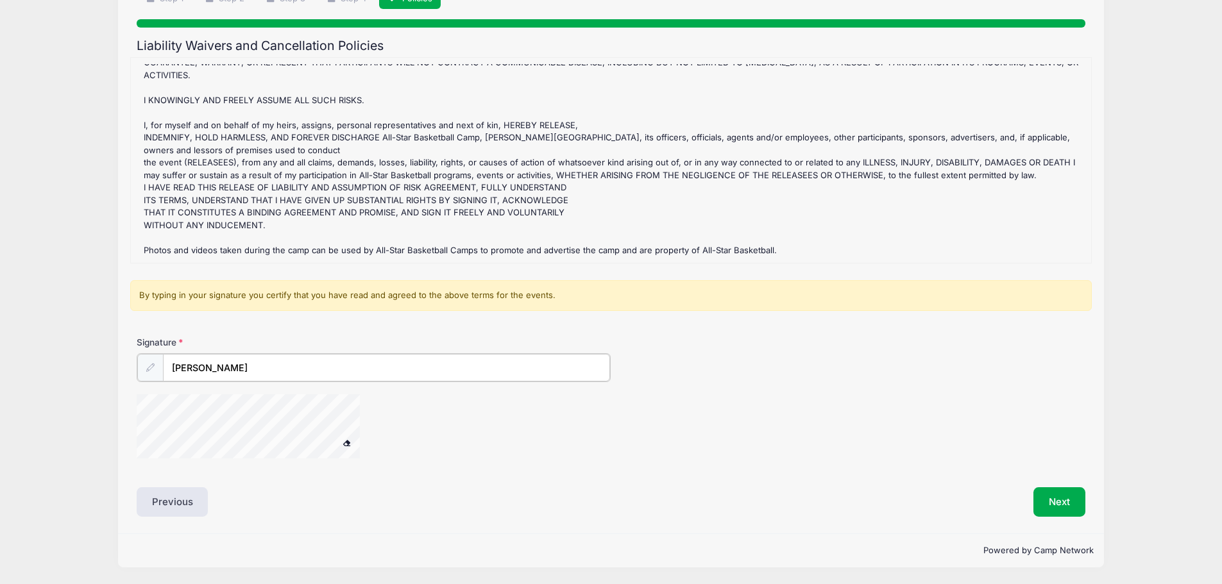
click at [239, 484] on div "Liability Waivers and Cancellation Policies 7th - 8th Grade Boys SFBL Refund Po…" at bounding box center [611, 277] width 949 height 479
click at [363, 422] on div at bounding box center [265, 429] width 257 height 68
type input "Mathew Fielder"
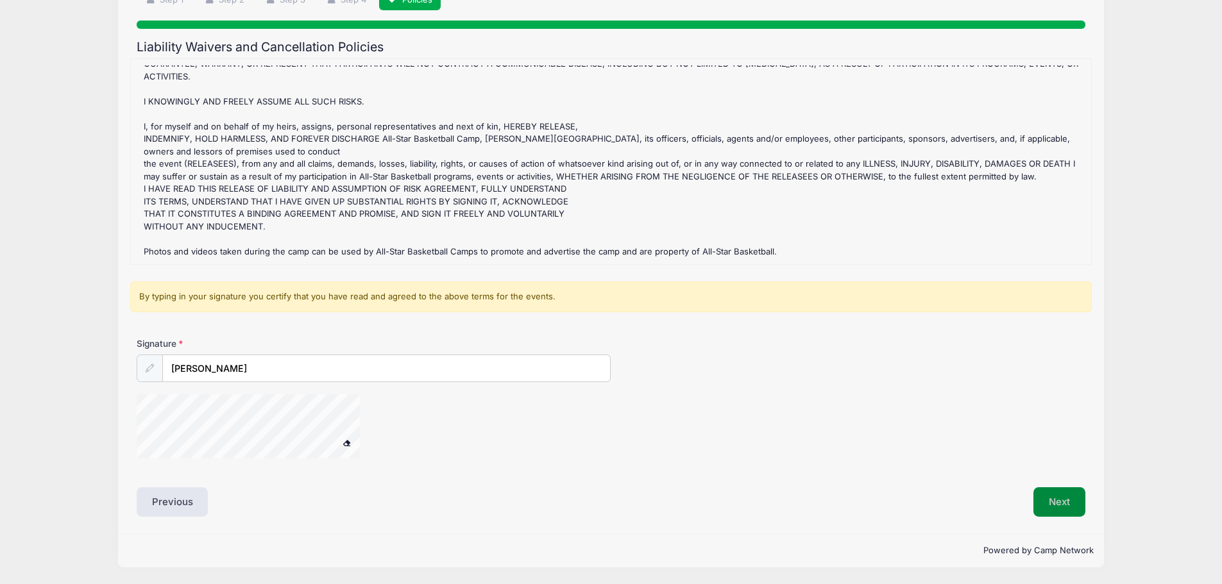
click at [1043, 495] on button "Next" at bounding box center [1060, 503] width 52 height 30
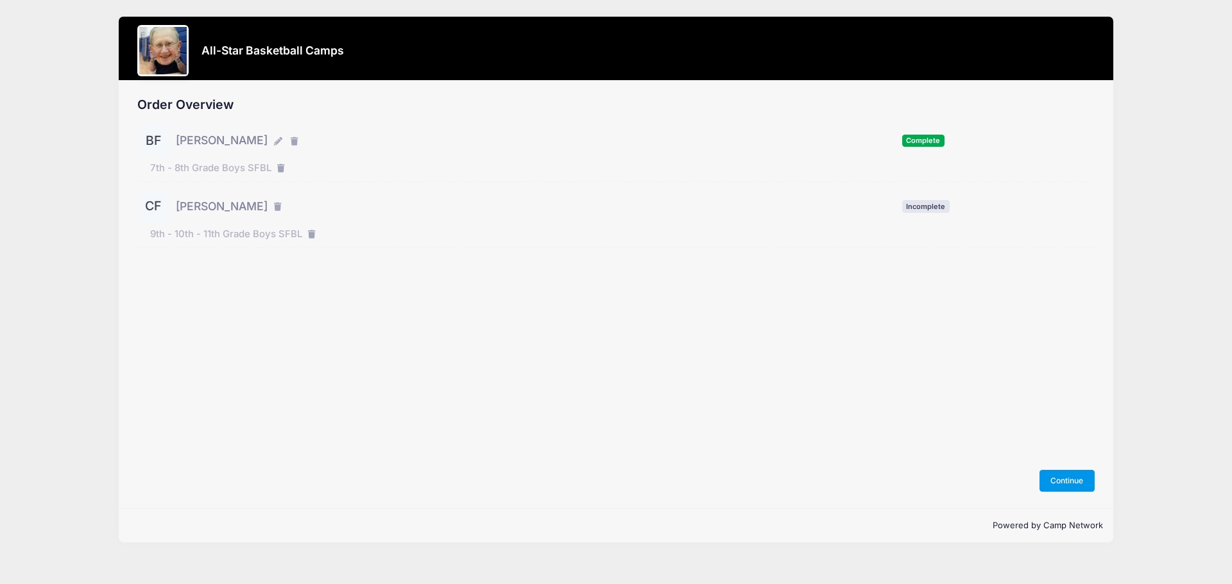
click at [1057, 486] on button "Continue" at bounding box center [1066, 481] width 55 height 22
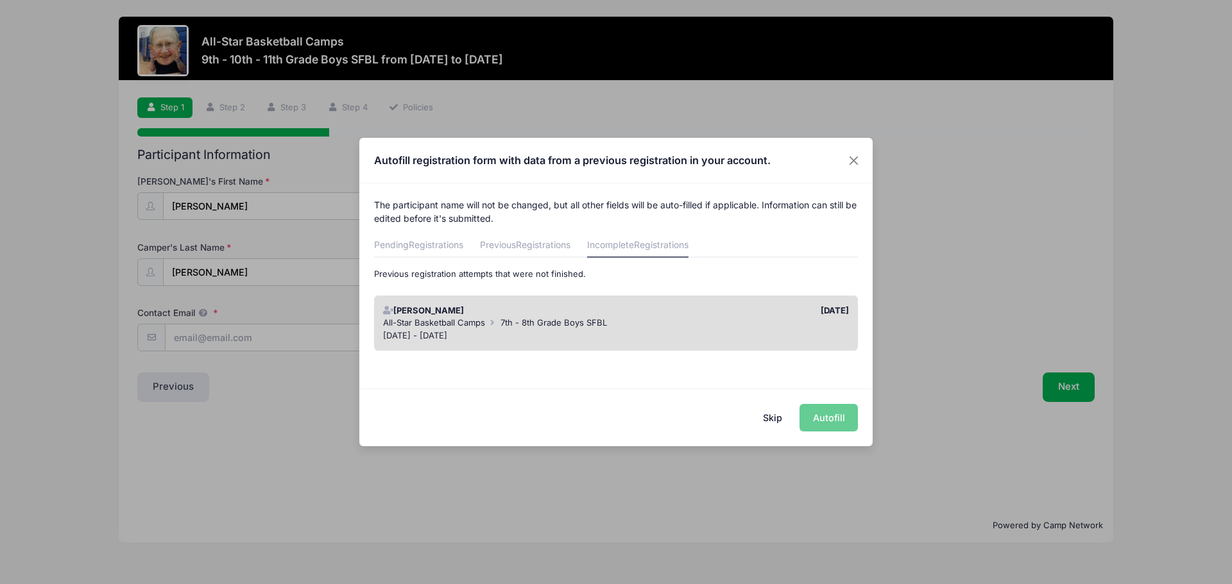
click at [846, 418] on div "Skip Autofill" at bounding box center [615, 417] width 513 height 57
click at [824, 416] on div "Skip Autofill" at bounding box center [615, 417] width 513 height 57
click at [562, 318] on span "7th - 8th Grade Boys SFBL" at bounding box center [553, 323] width 106 height 10
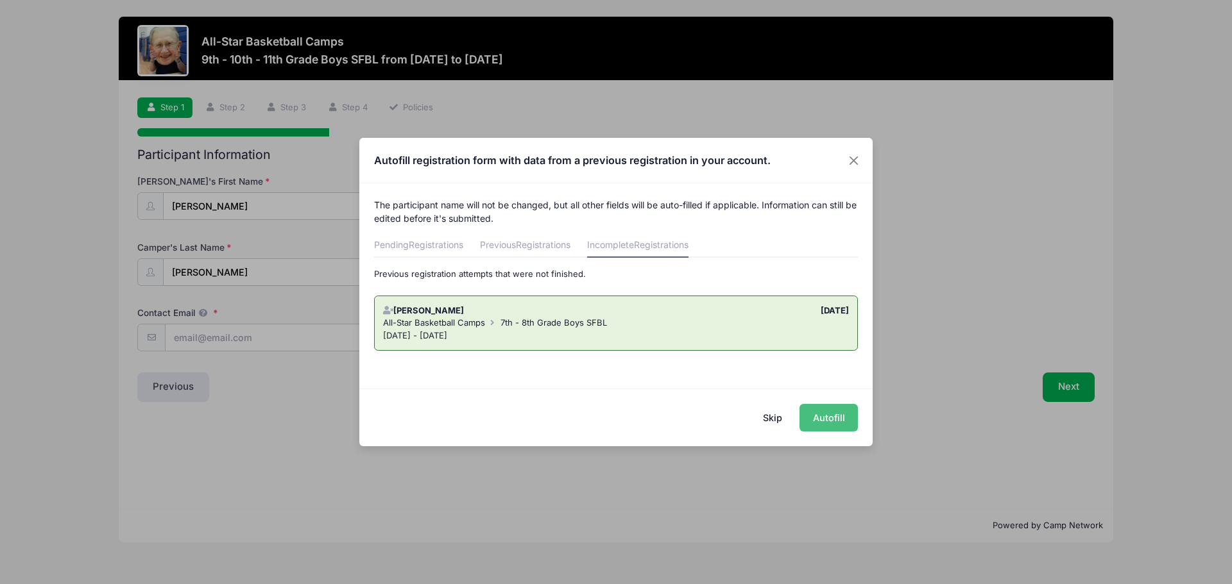
click at [831, 416] on button "Autofill" at bounding box center [828, 418] width 58 height 28
type input "[EMAIL_ADDRESS][DOMAIN_NAME]"
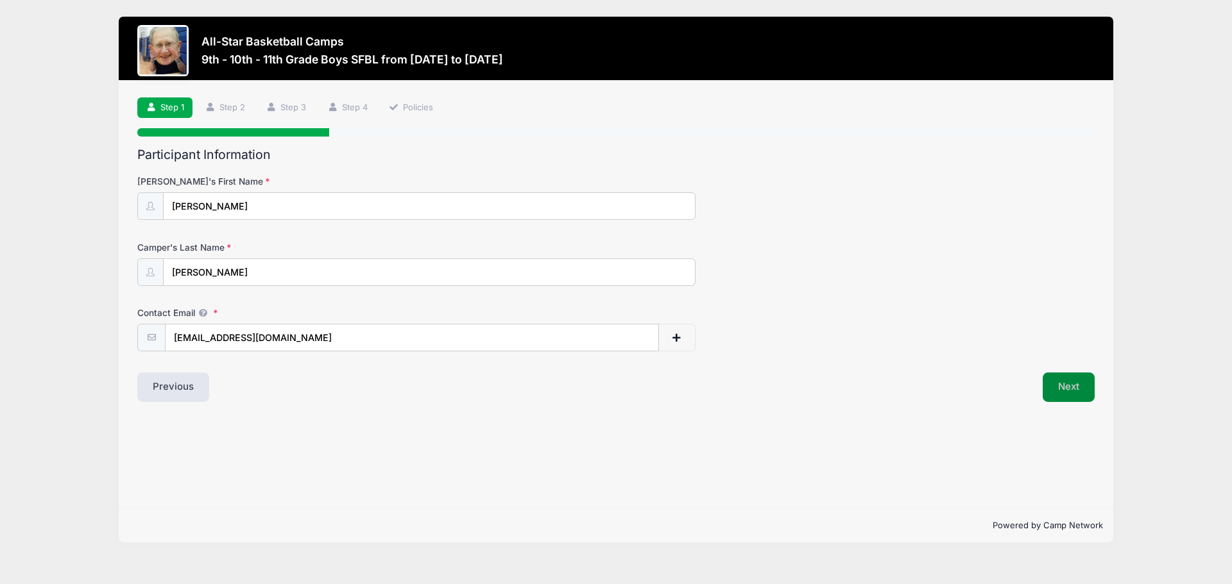
click at [1051, 383] on button "Next" at bounding box center [1069, 388] width 52 height 30
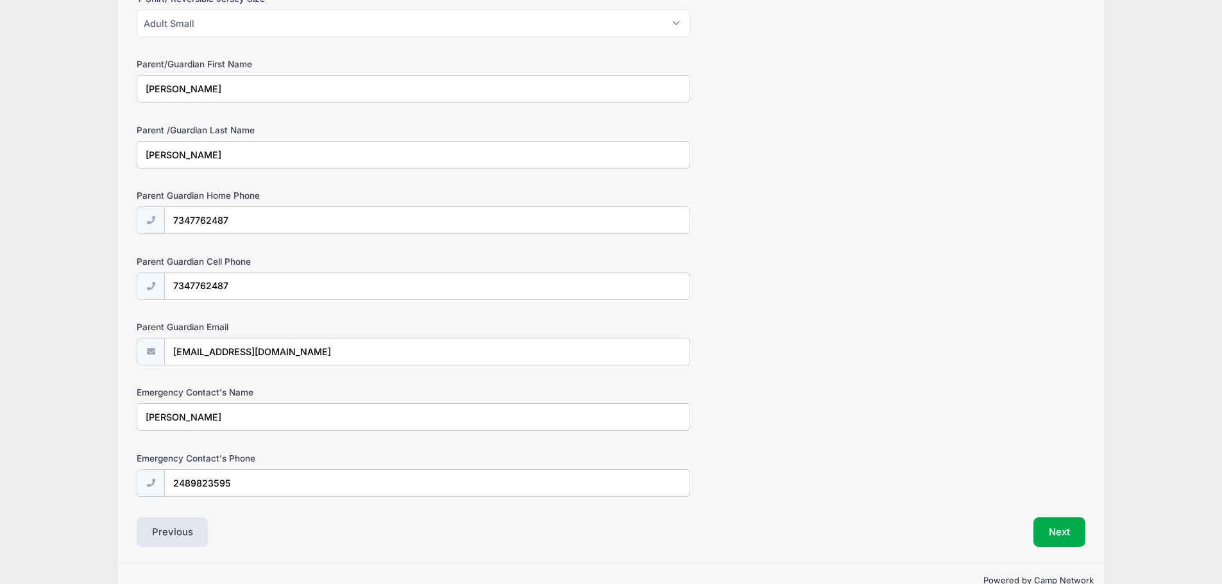
scroll to position [608, 0]
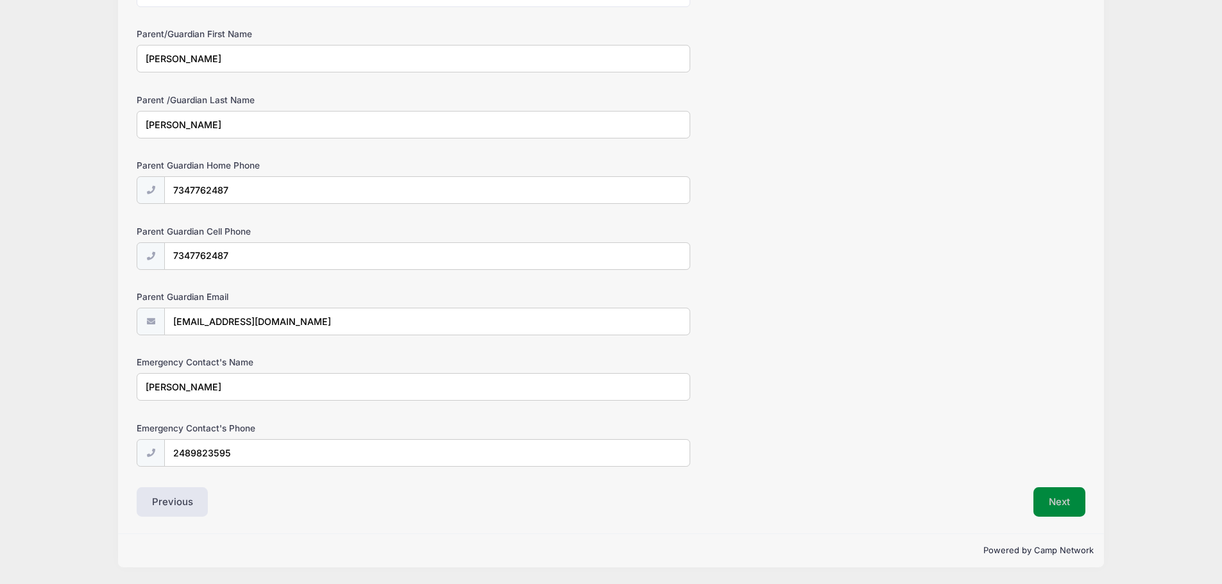
click at [1041, 492] on button "Next" at bounding box center [1060, 503] width 52 height 30
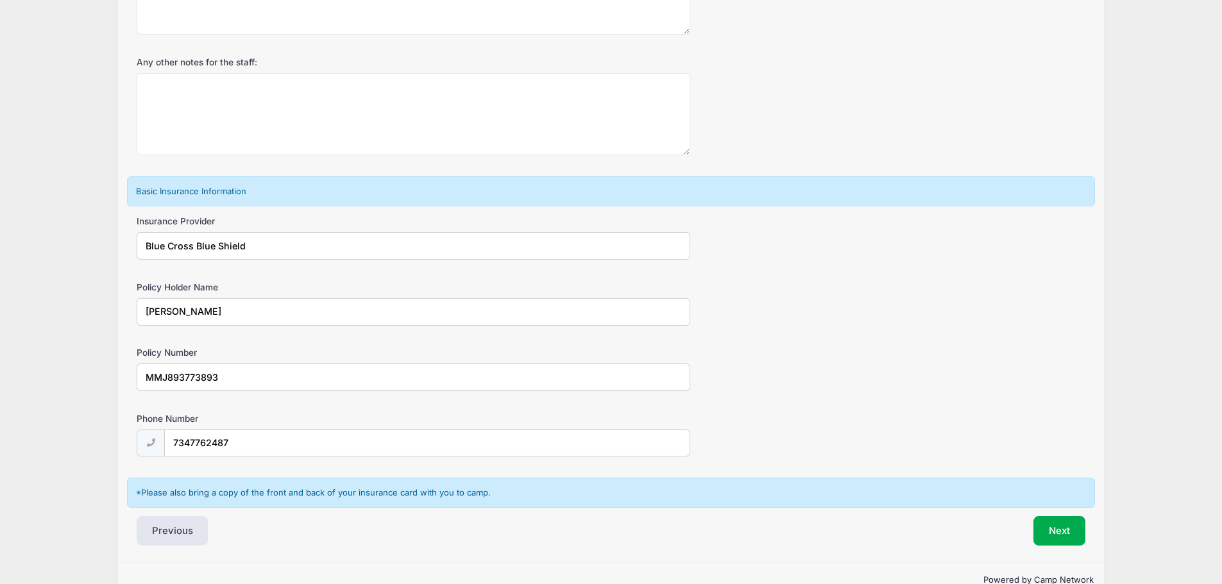
scroll to position [670, 0]
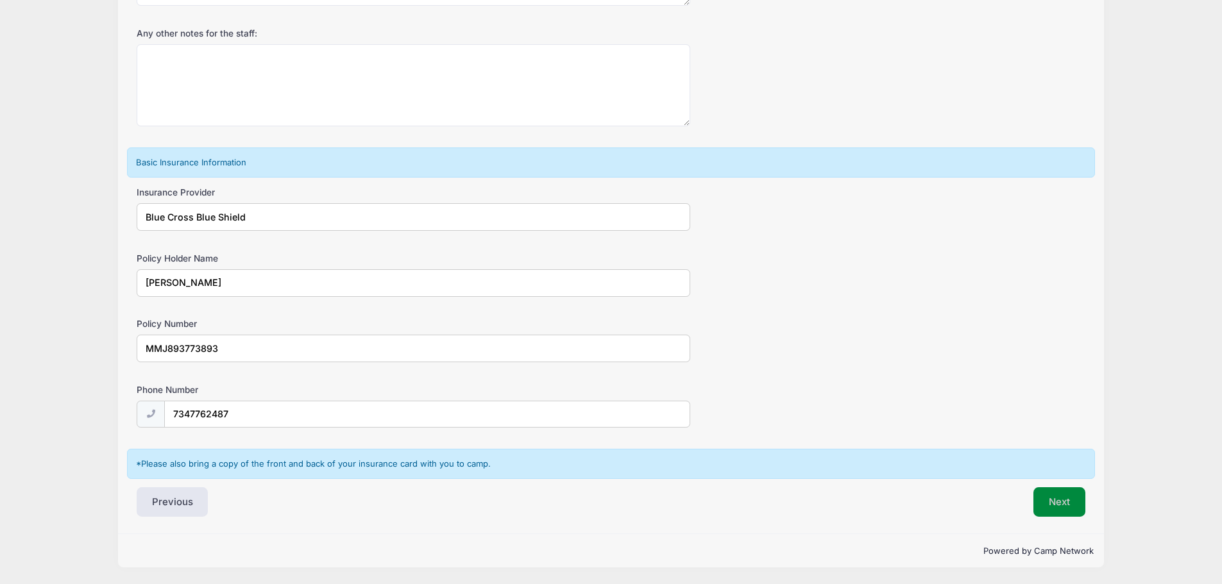
click at [1052, 502] on button "Next" at bounding box center [1060, 503] width 52 height 30
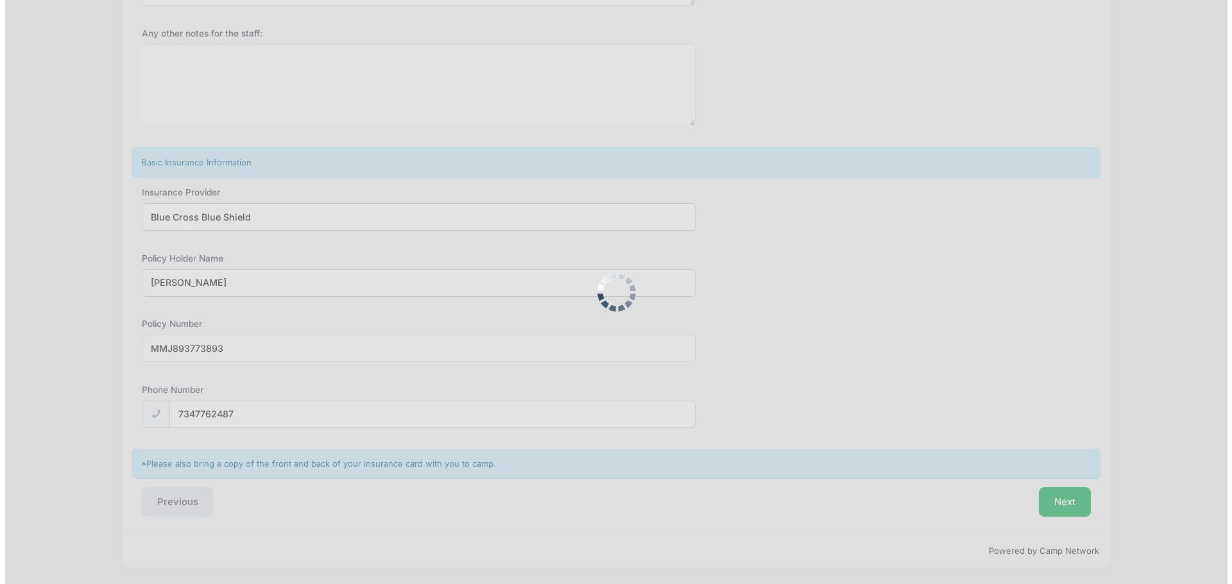
scroll to position [0, 0]
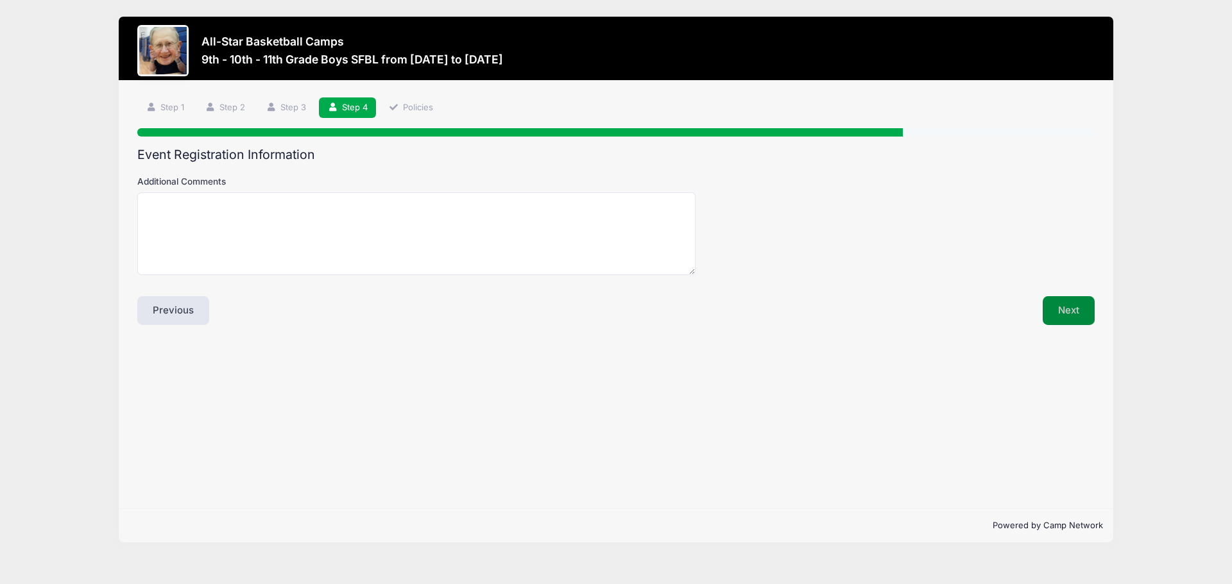
click at [1073, 312] on button "Next" at bounding box center [1069, 311] width 52 height 30
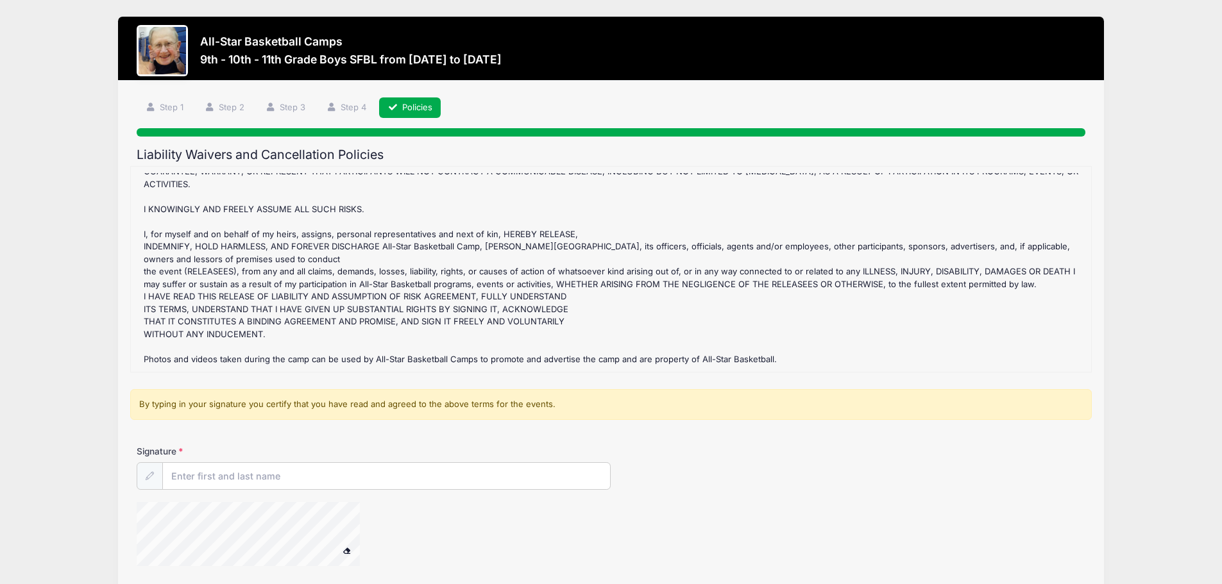
scroll to position [108, 0]
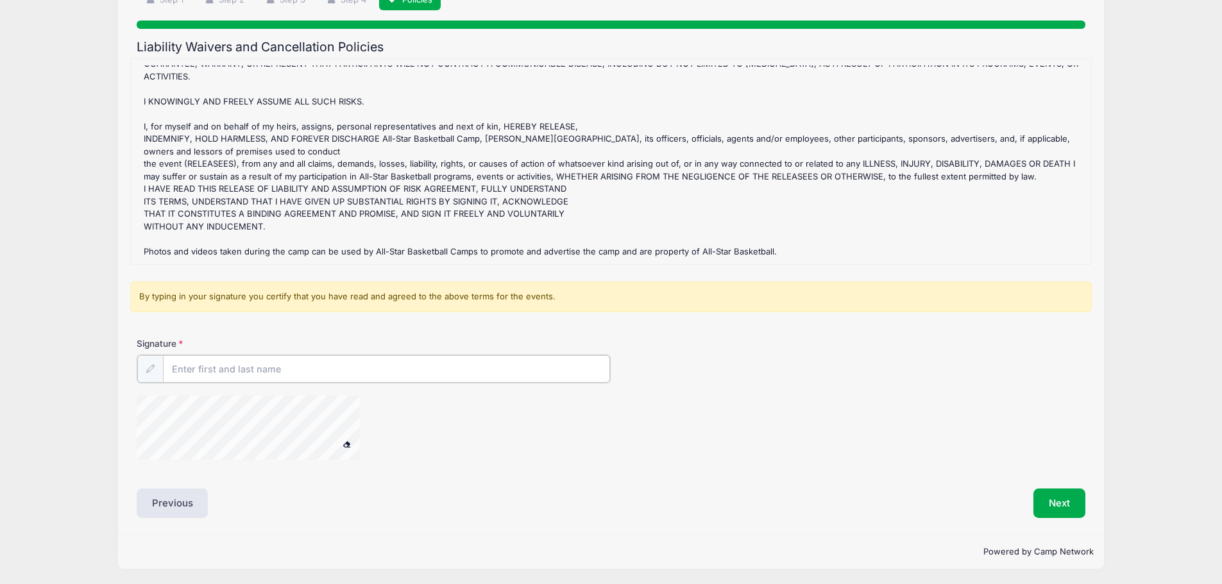
click at [193, 368] on input "Signature" at bounding box center [387, 369] width 448 height 28
click at [221, 476] on div "Liability Waivers and Cancellation Policies 9th - 10th - 11th Grade Boys SFBL R…" at bounding box center [611, 279] width 949 height 479
type input "Mathew Fielder"
click at [1046, 504] on button "Next" at bounding box center [1060, 503] width 52 height 30
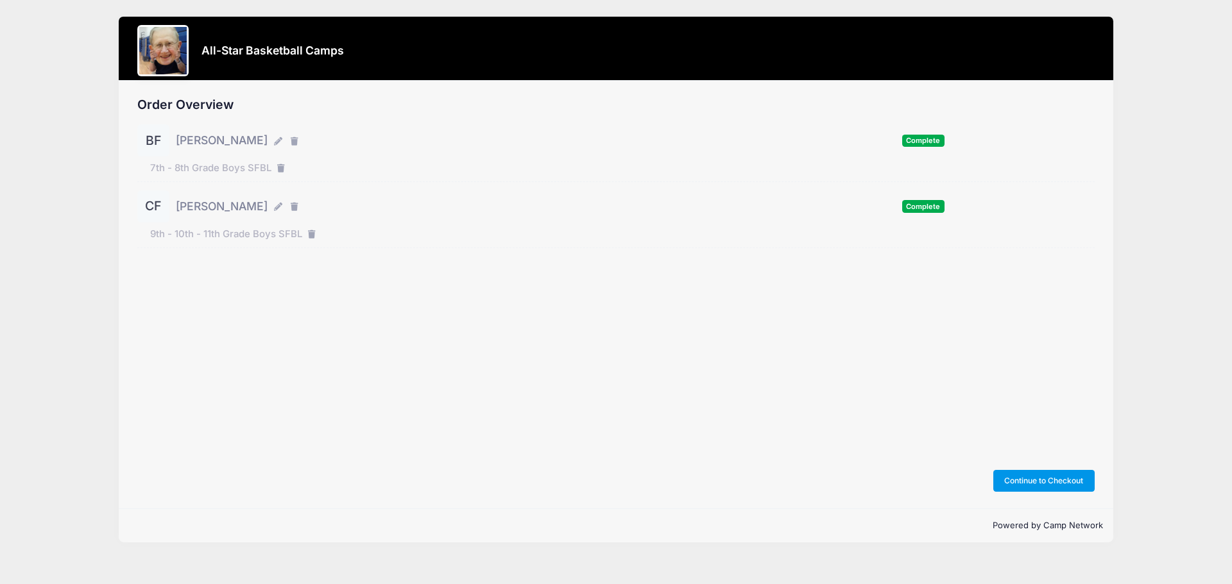
click at [1026, 473] on button "Continue to Checkout" at bounding box center [1043, 481] width 101 height 22
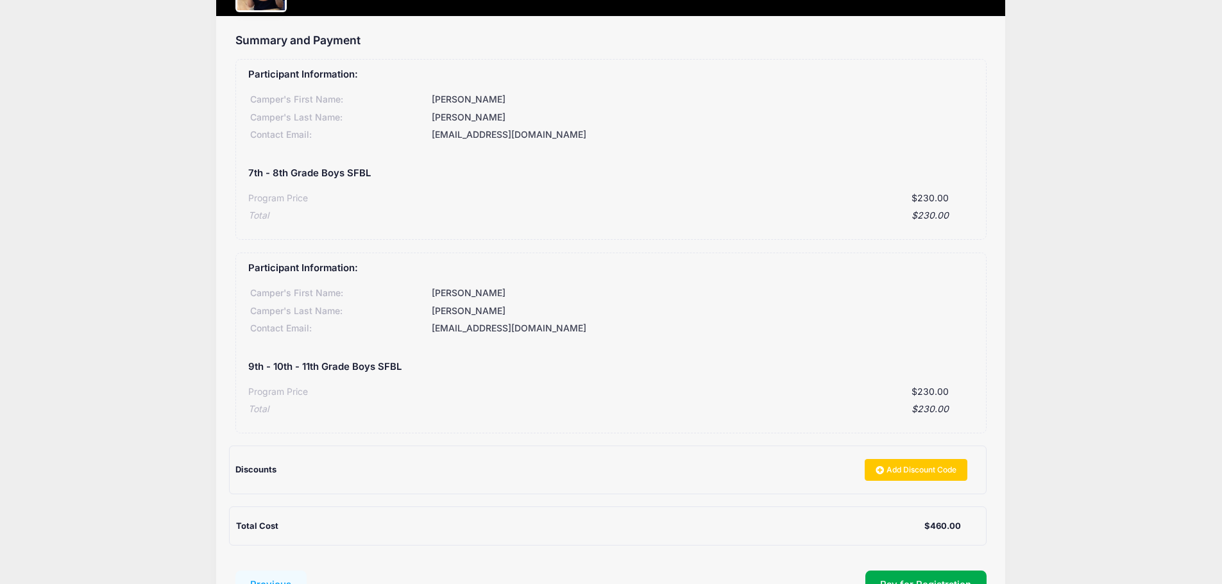
scroll to position [173, 0]
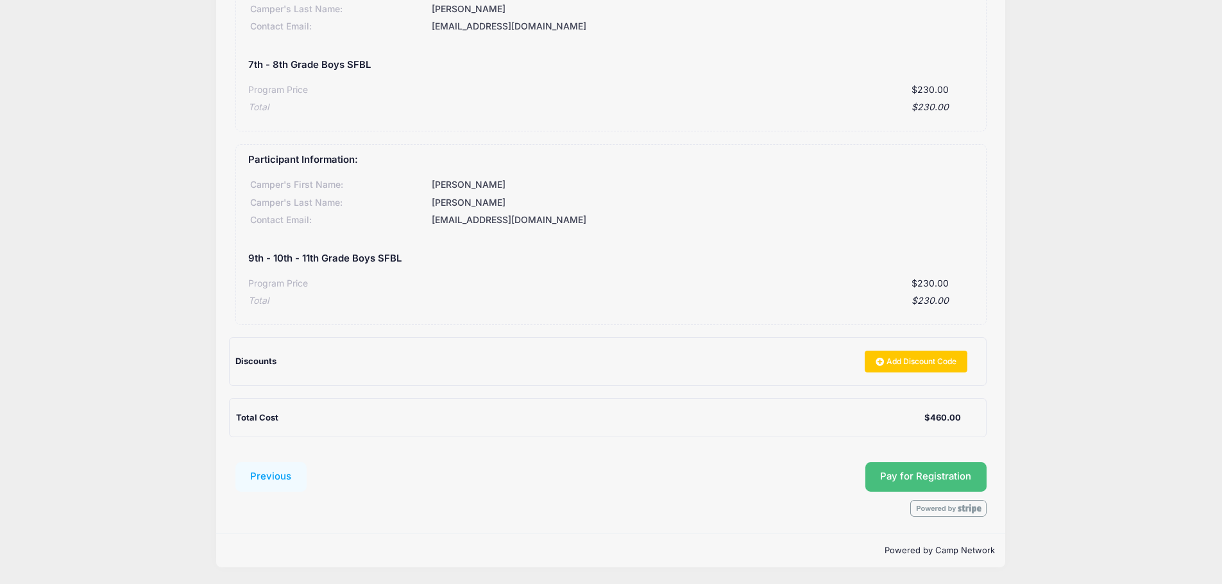
click at [926, 477] on button "Pay for Registration" at bounding box center [926, 478] width 122 height 30
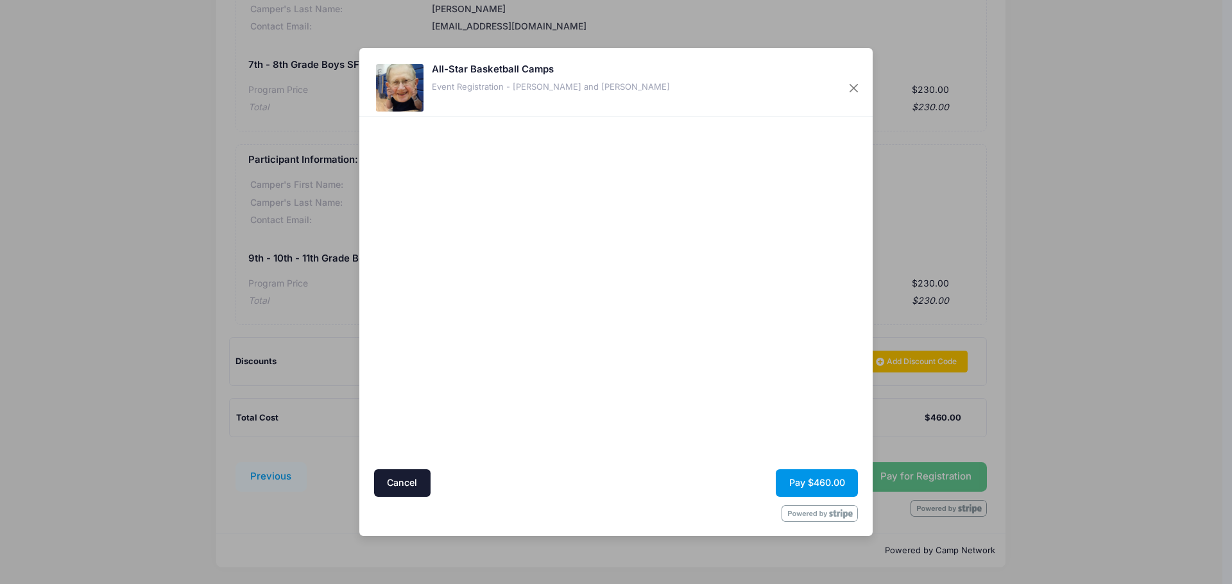
click at [799, 482] on button "Pay $460.00" at bounding box center [817, 484] width 82 height 28
